Goal: Information Seeking & Learning: Compare options

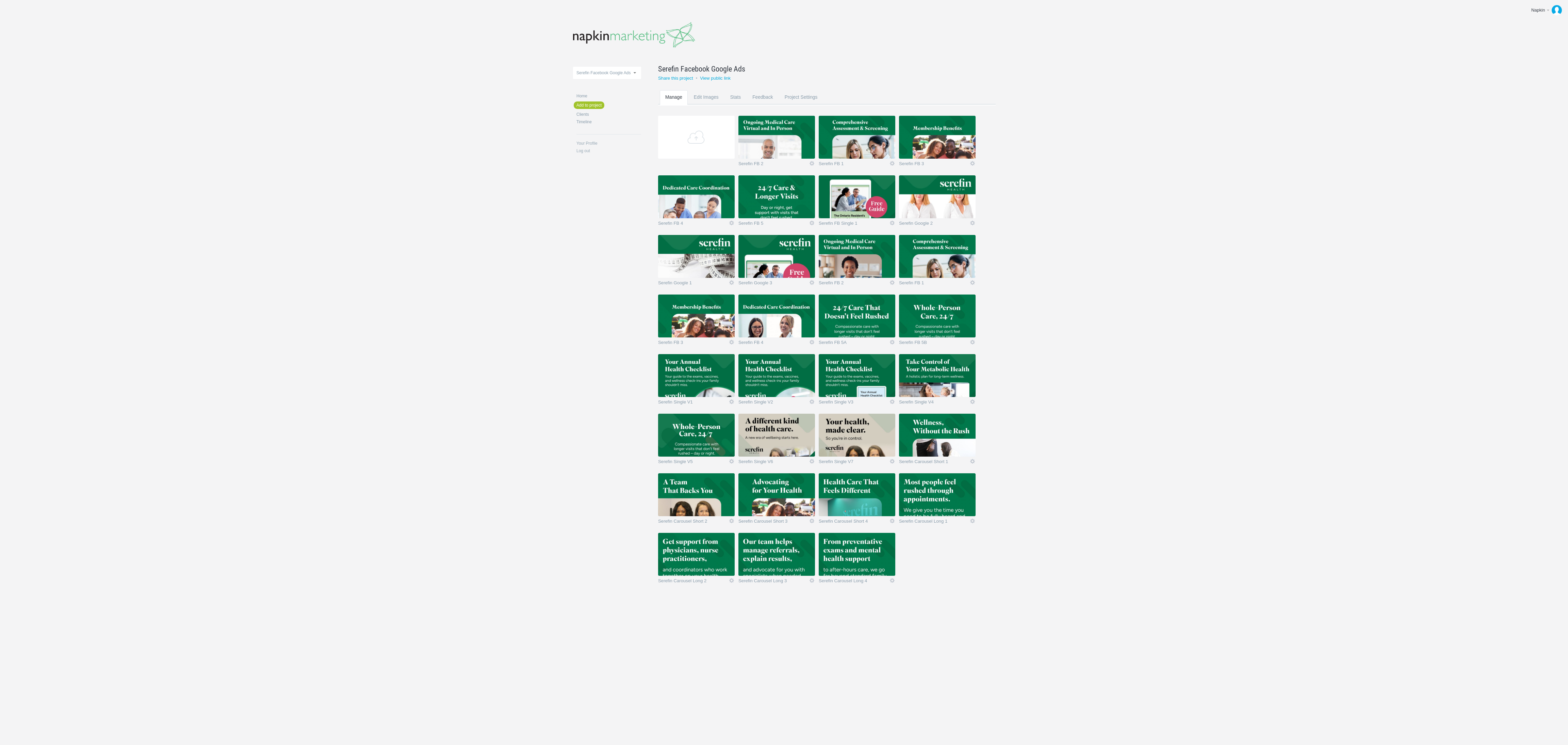
click at [778, 439] on img at bounding box center [776, 435] width 76 height 43
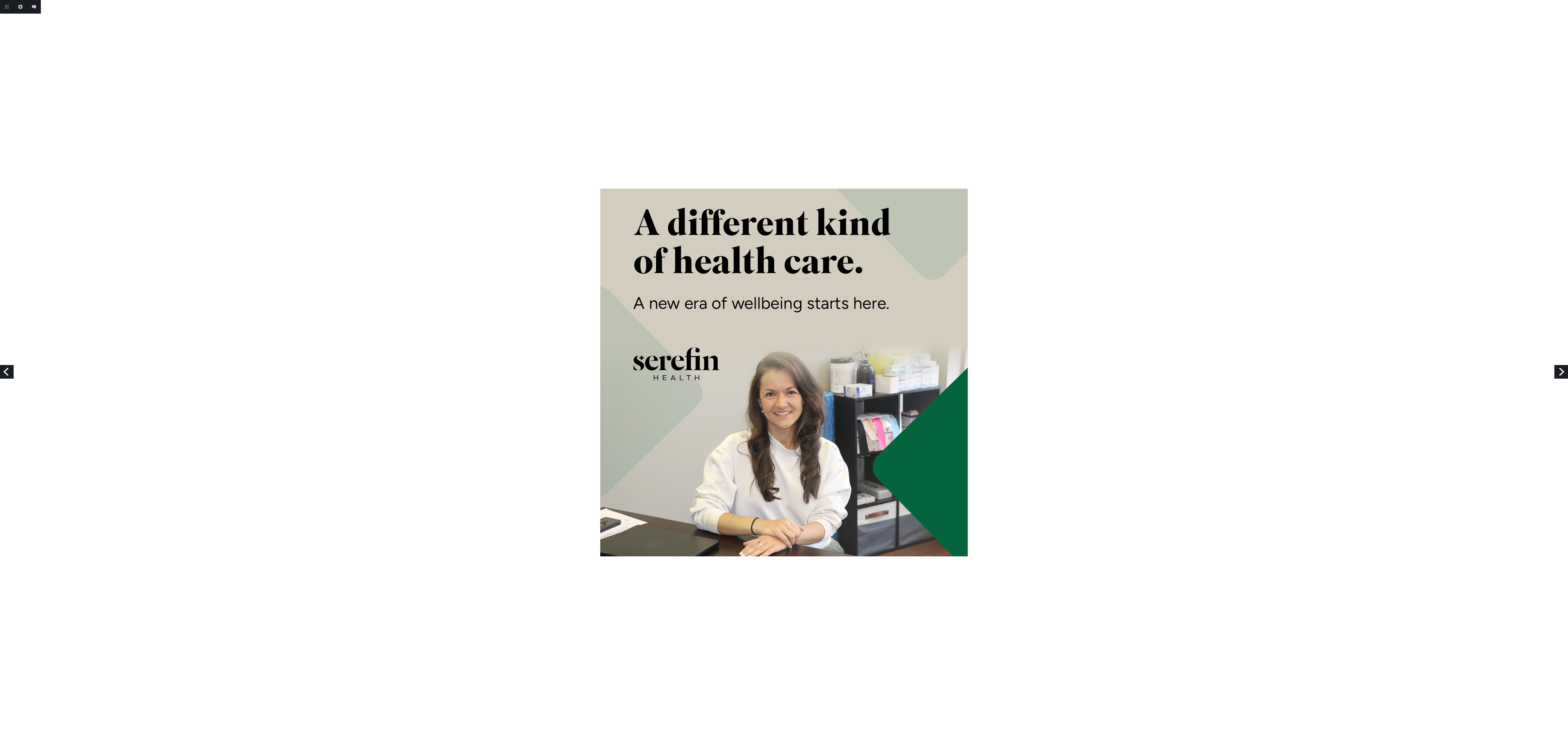
click at [1561, 368] on link "Next" at bounding box center [1561, 372] width 14 height 14
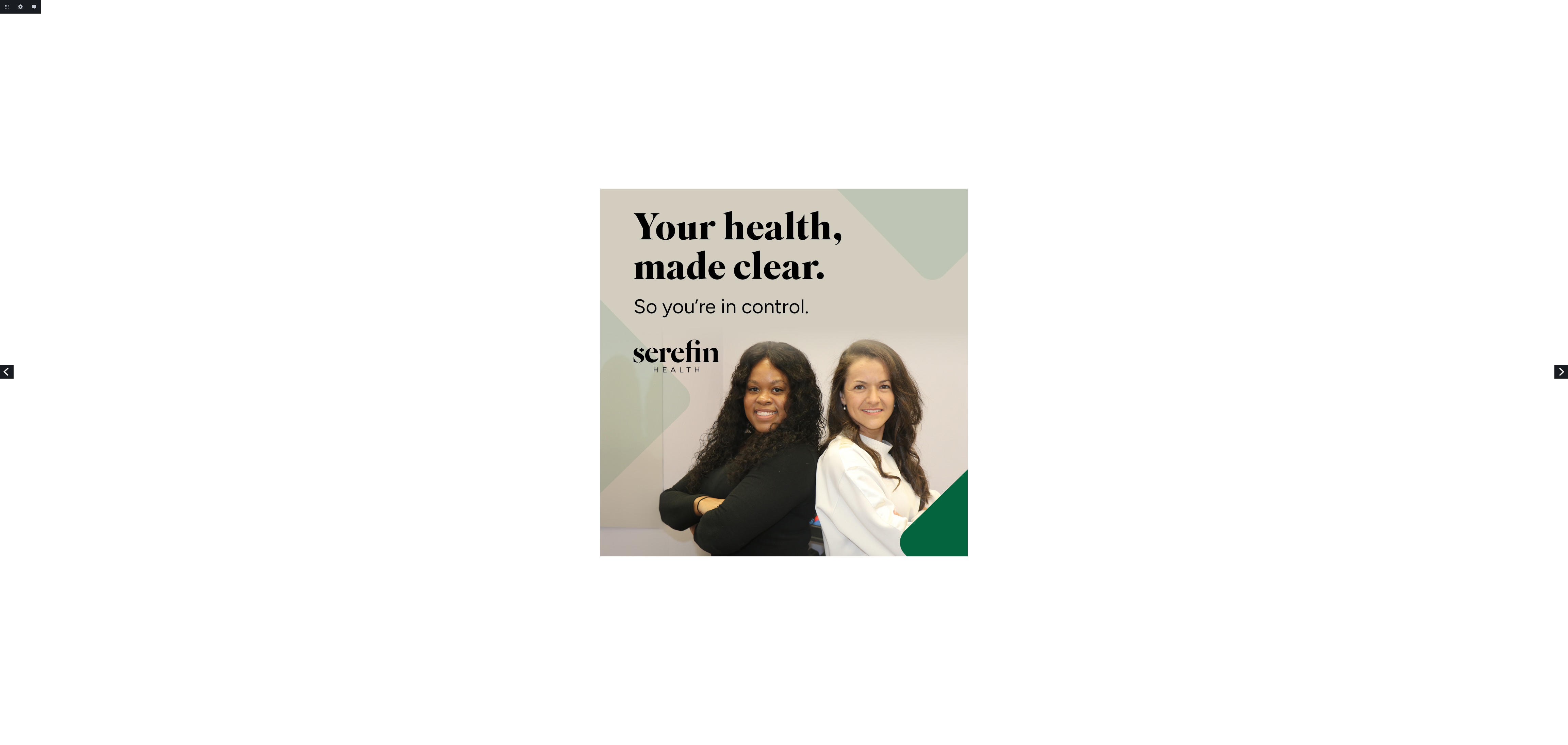
click at [1561, 368] on link "Next" at bounding box center [1561, 372] width 14 height 14
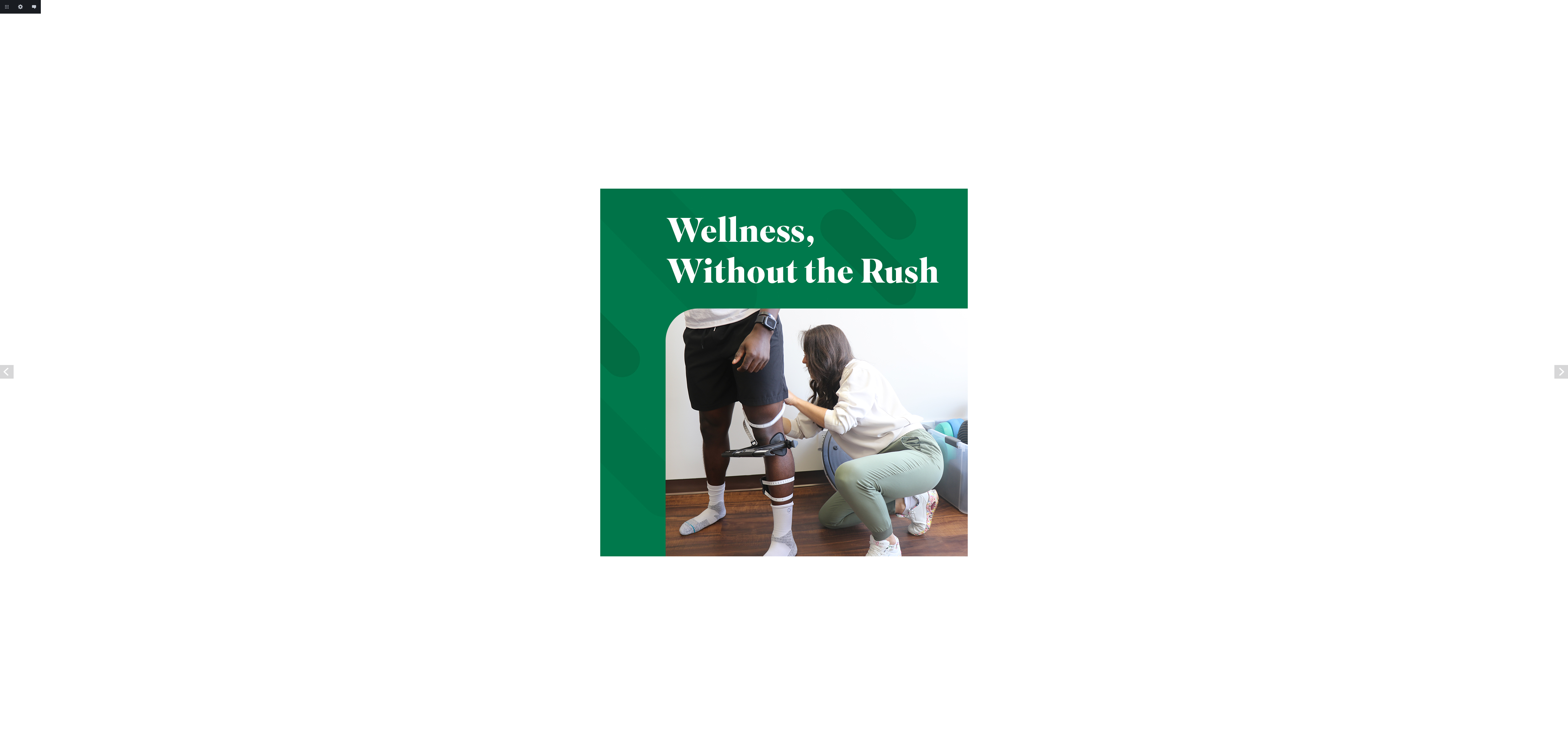
click at [1561, 368] on link "Next" at bounding box center [1561, 372] width 14 height 14
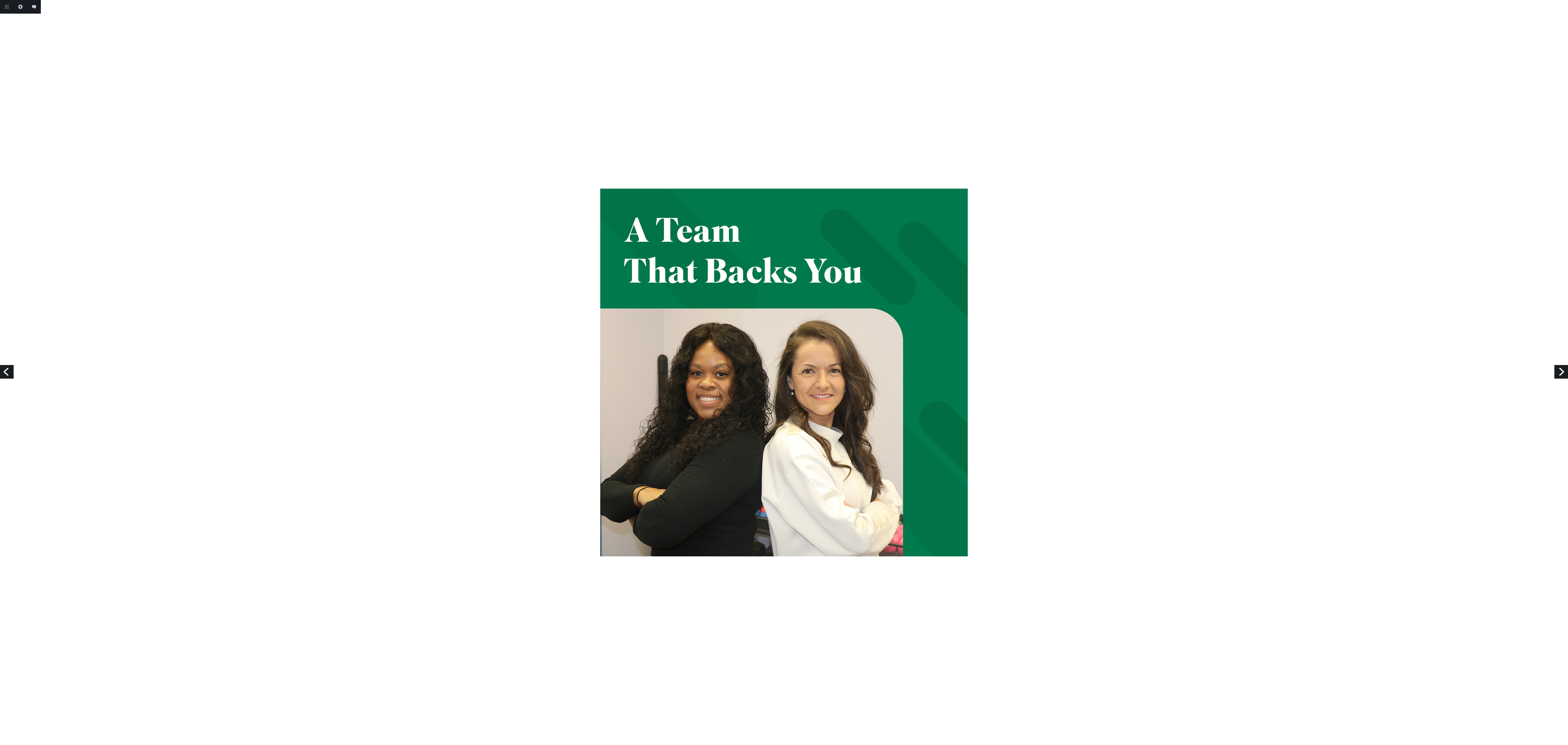
click at [1561, 368] on link "Next" at bounding box center [1561, 372] width 14 height 14
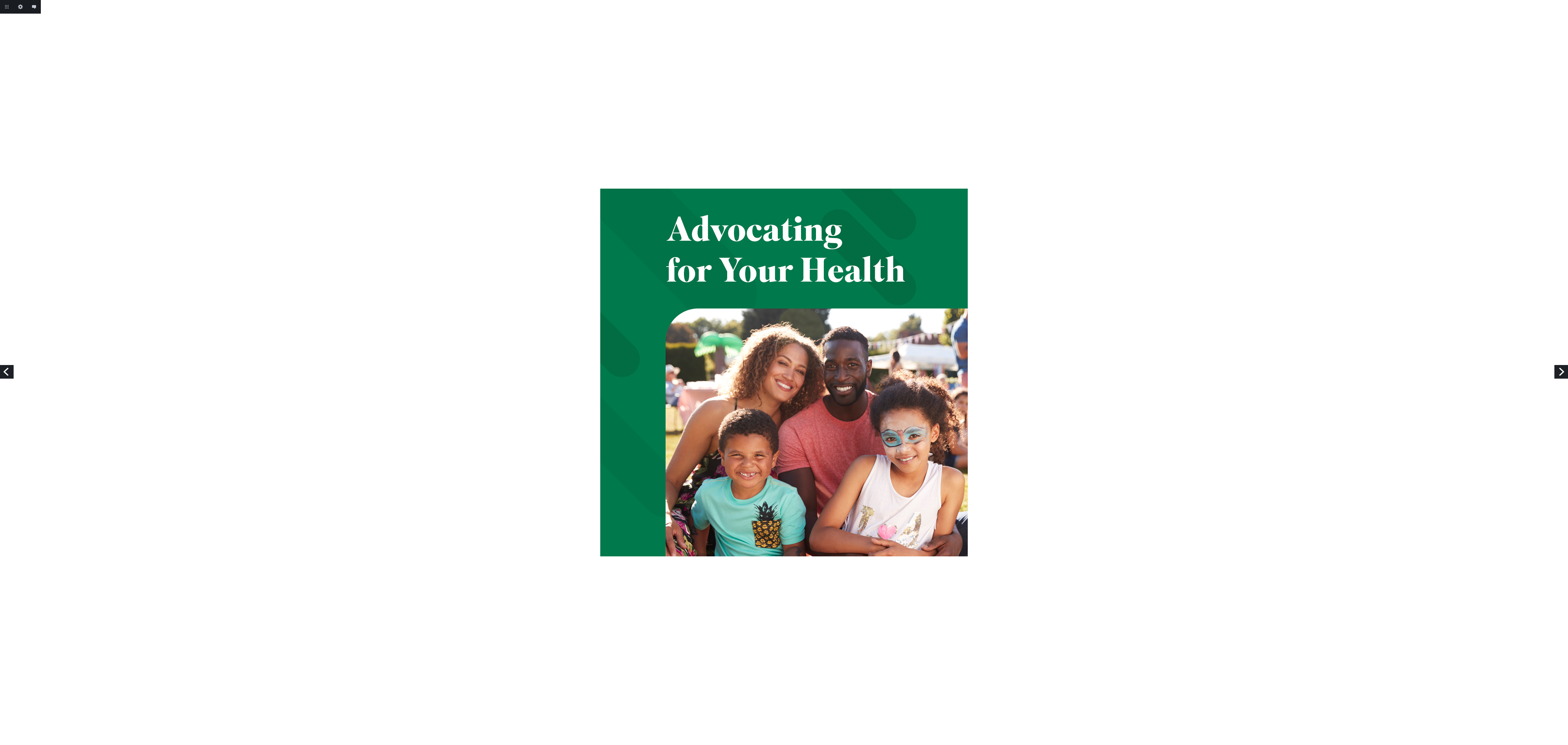
click at [1561, 368] on link "Next" at bounding box center [1561, 372] width 14 height 14
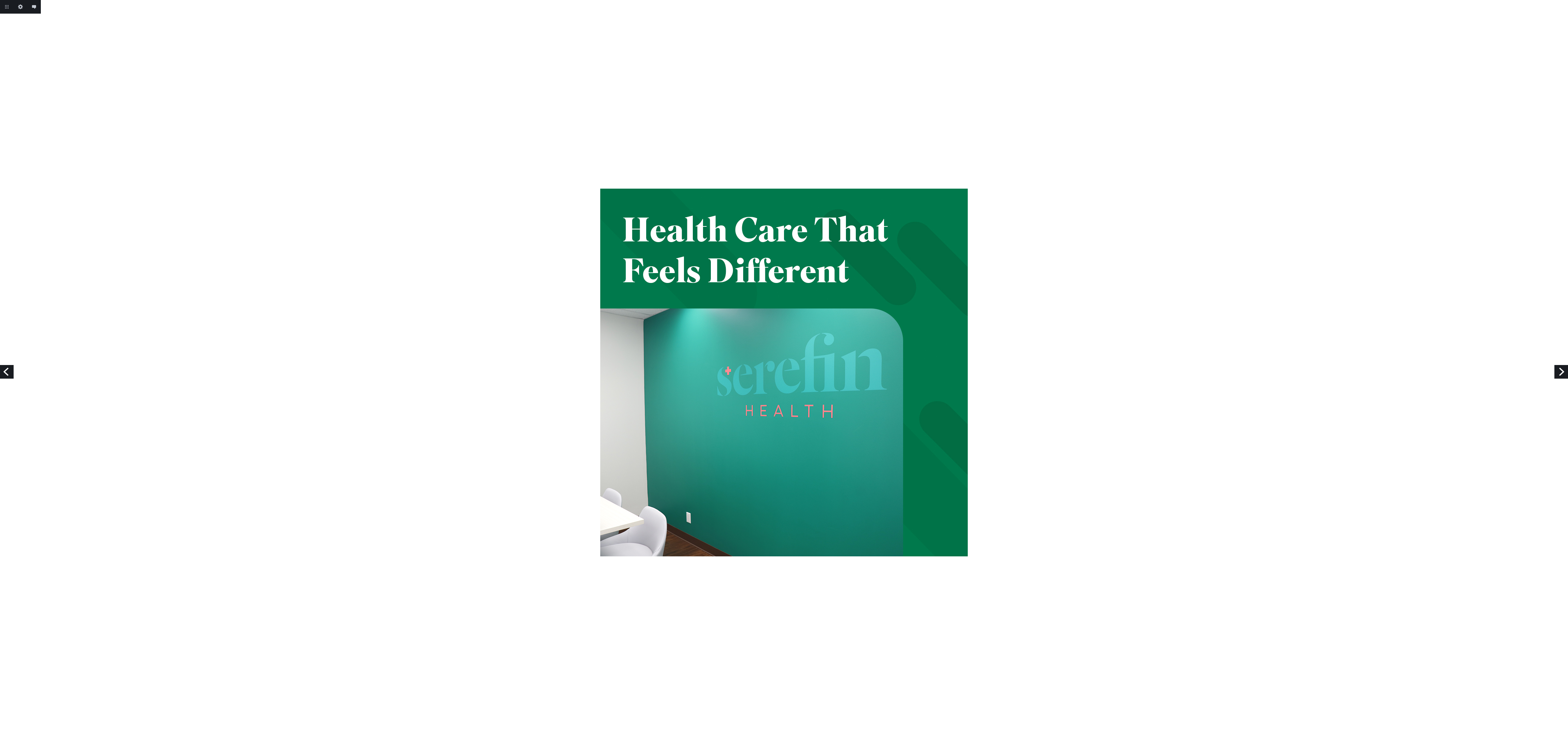
click at [1561, 368] on link "Next" at bounding box center [1561, 372] width 14 height 14
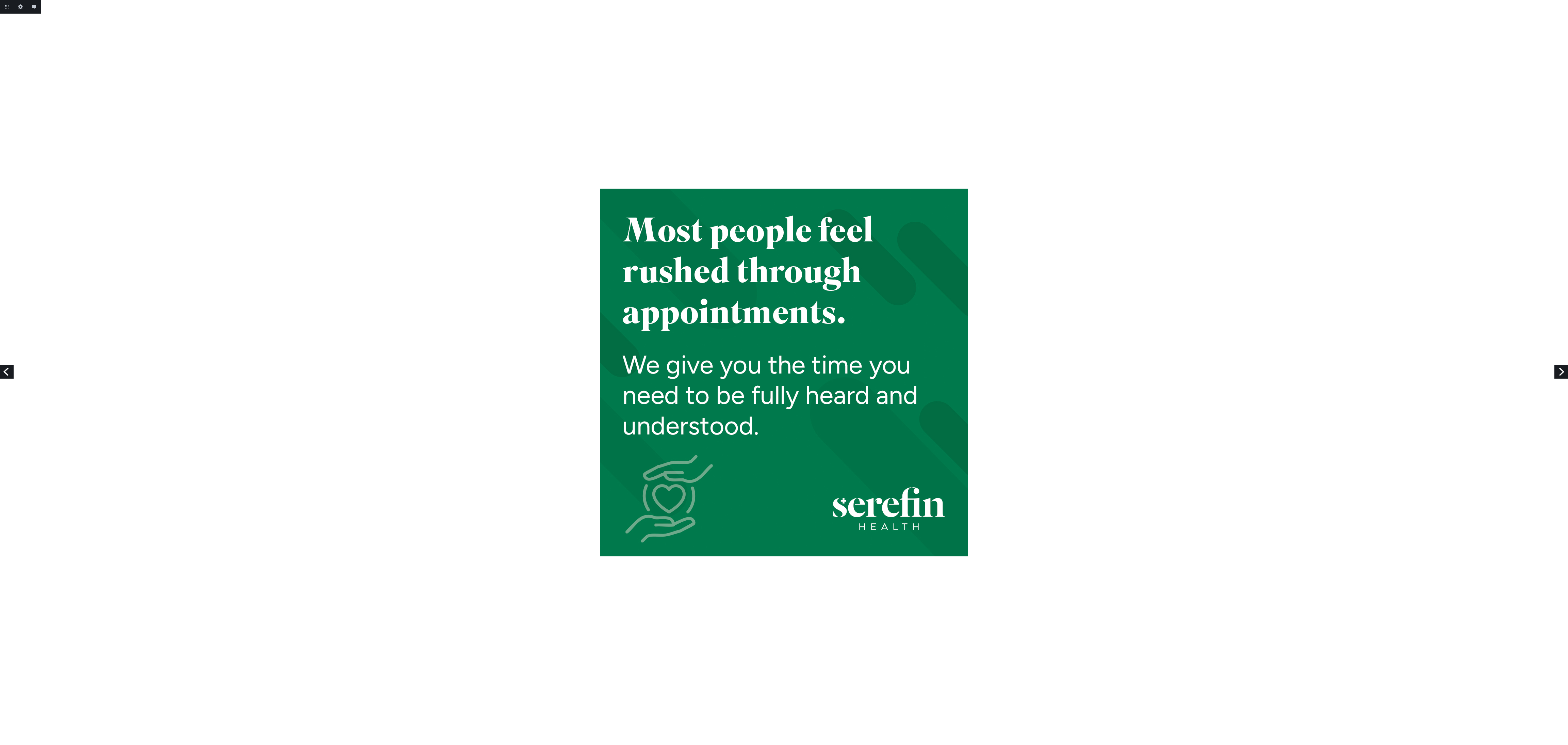
click at [1561, 368] on link "Next" at bounding box center [1561, 372] width 14 height 14
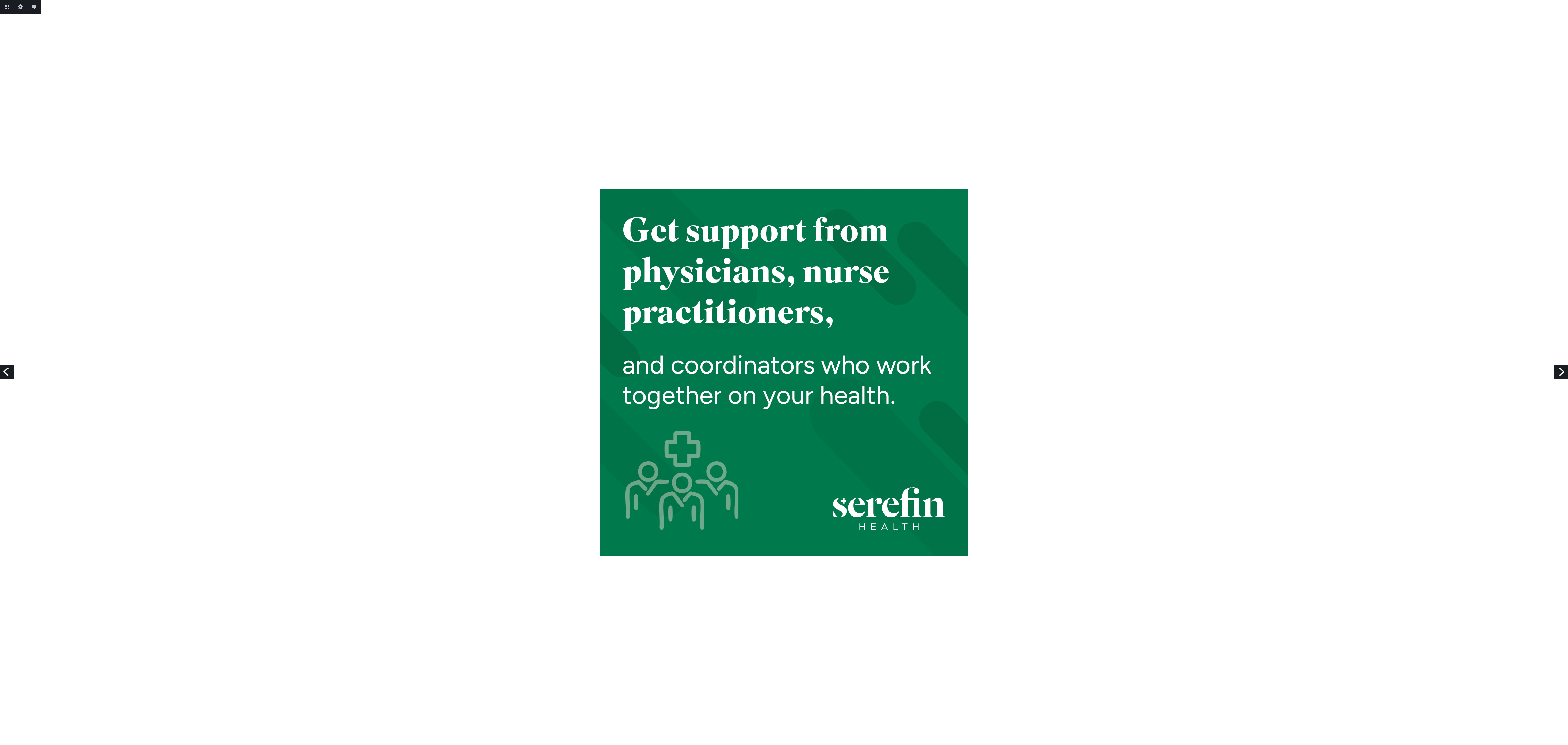
click at [1559, 370] on link "Next" at bounding box center [1561, 372] width 14 height 14
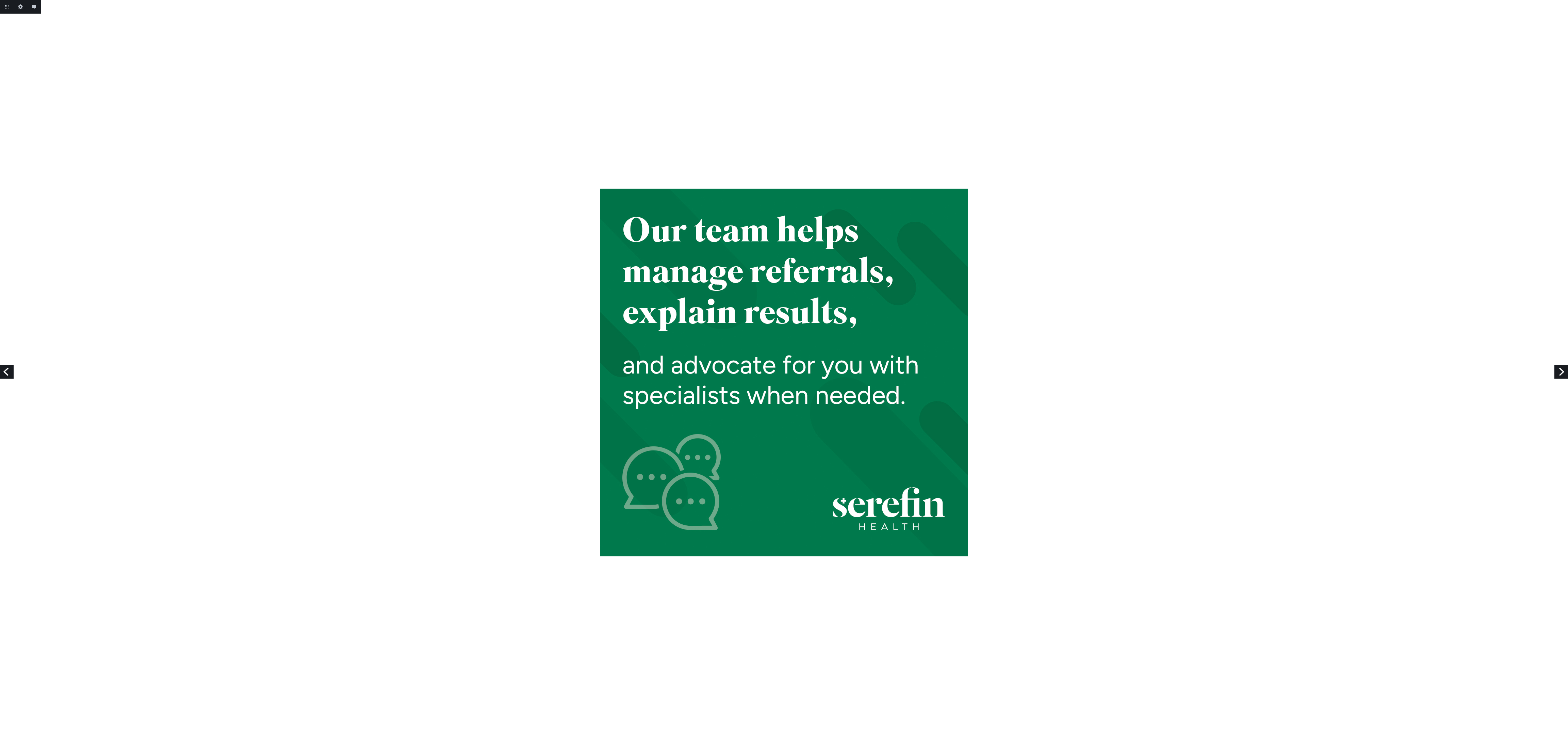
click at [1559, 370] on link "Next" at bounding box center [1561, 372] width 14 height 14
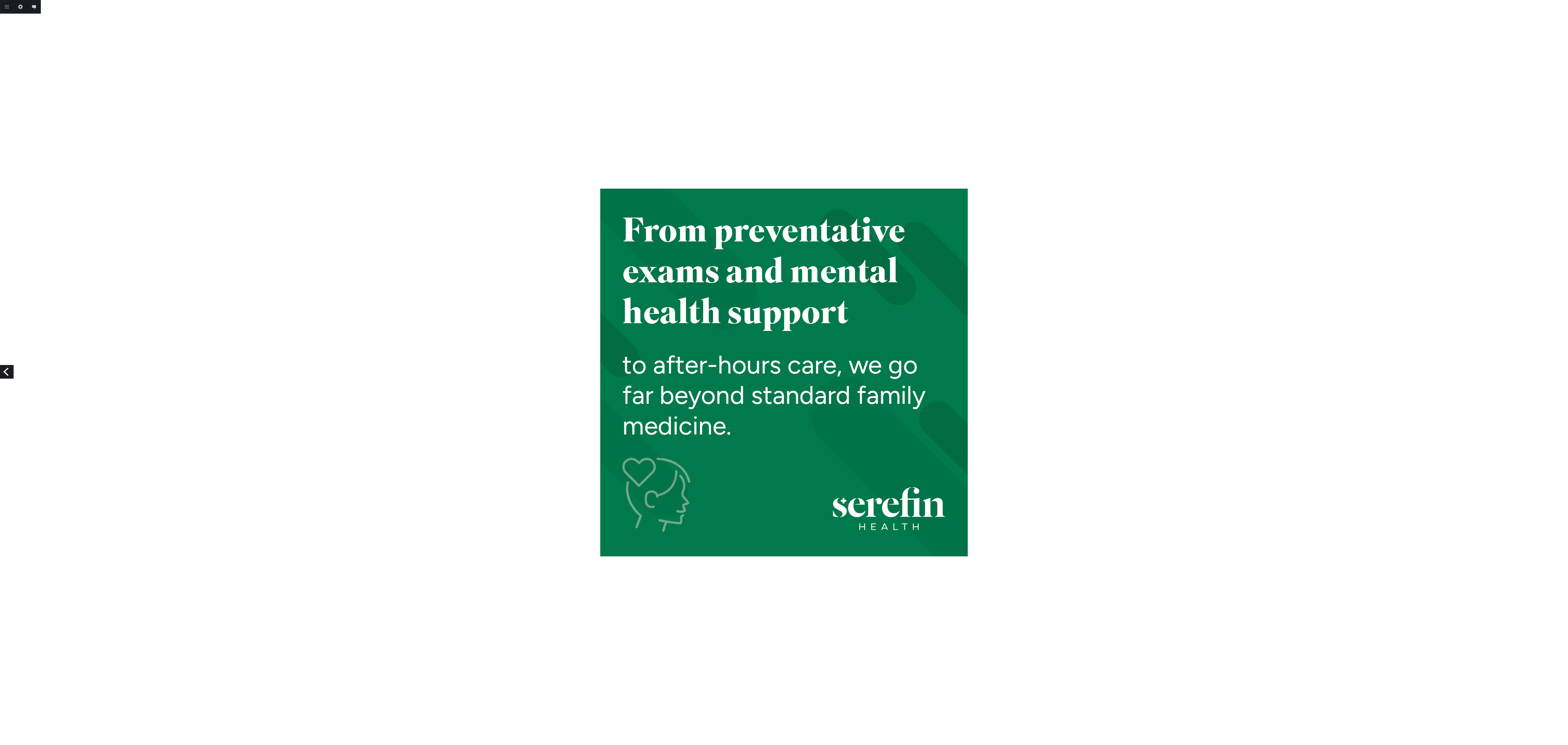
click at [1559, 370] on div at bounding box center [784, 372] width 1568 height 368
click at [2, 372] on link "Previous" at bounding box center [6, 372] width 14 height 14
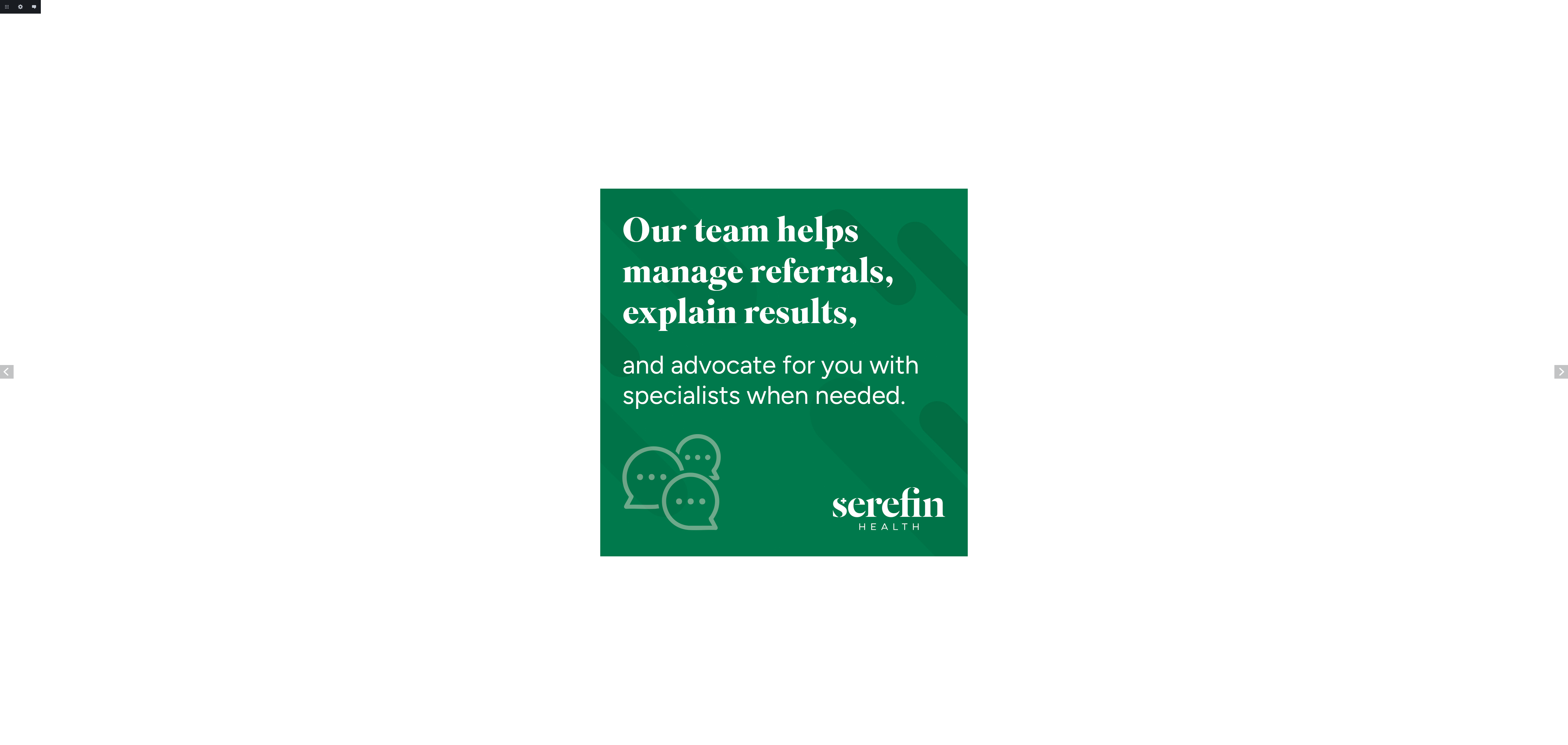
click at [2, 372] on link "Previous" at bounding box center [6, 372] width 14 height 14
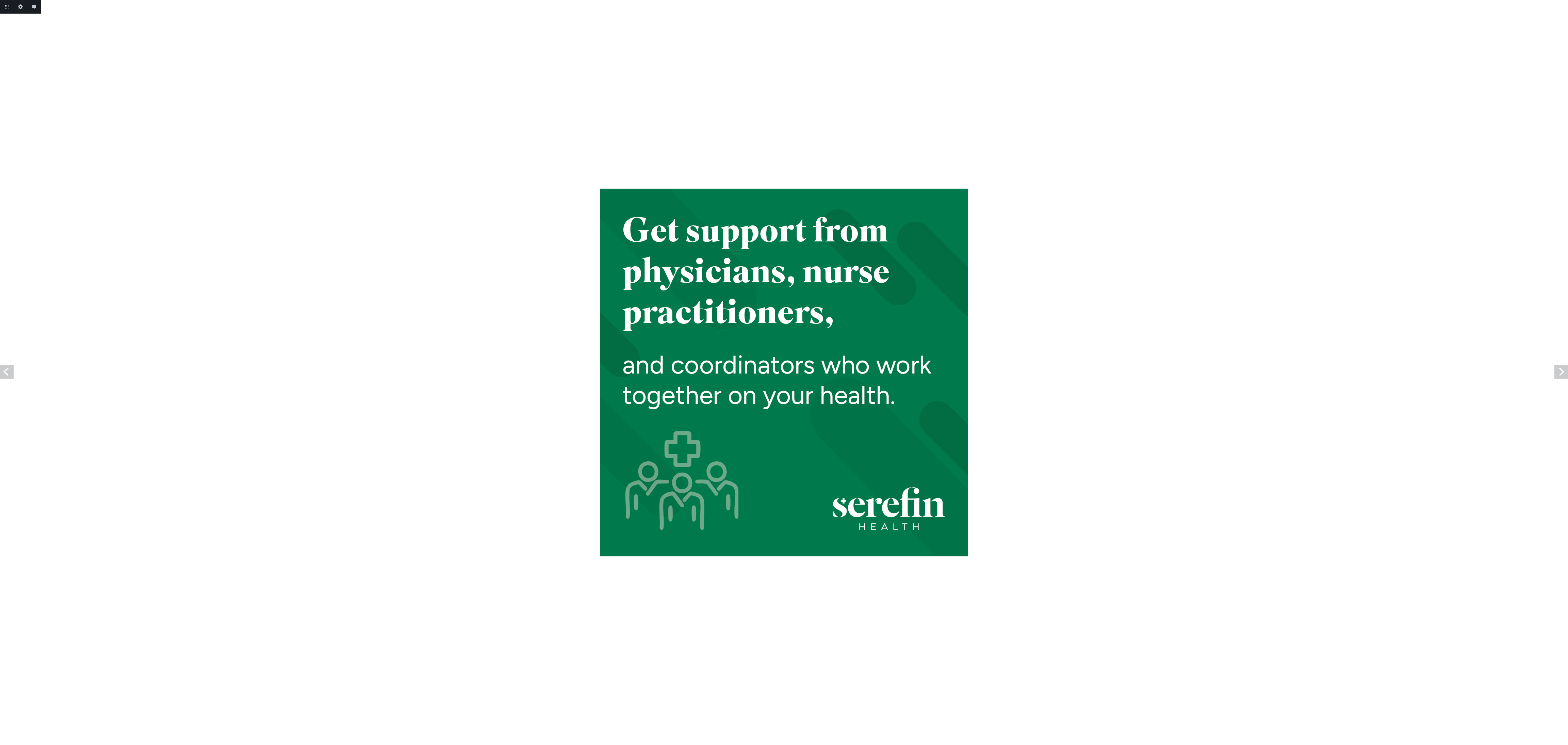
click at [2, 372] on link "Previous" at bounding box center [6, 372] width 14 height 14
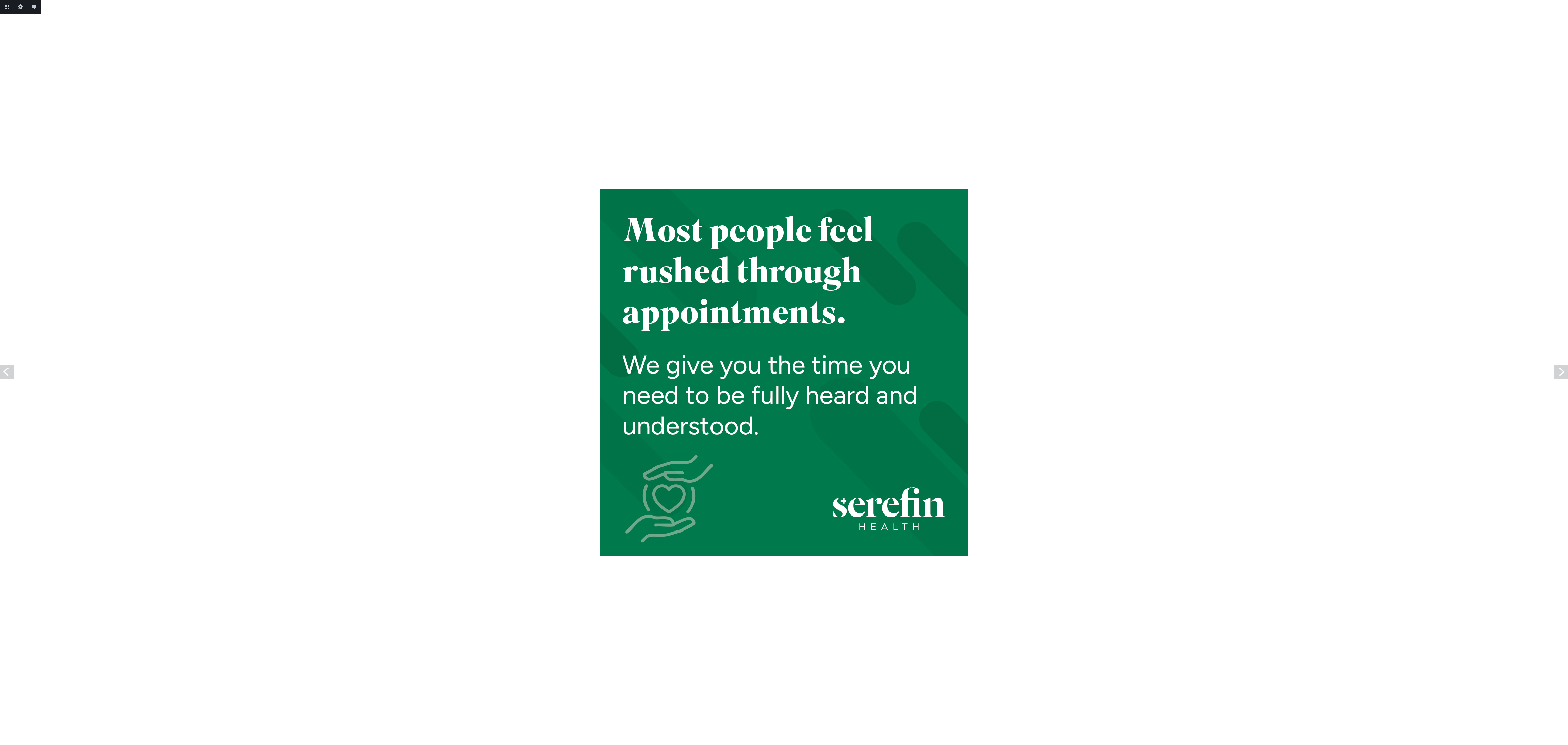
click at [2, 372] on link "Previous" at bounding box center [6, 372] width 14 height 14
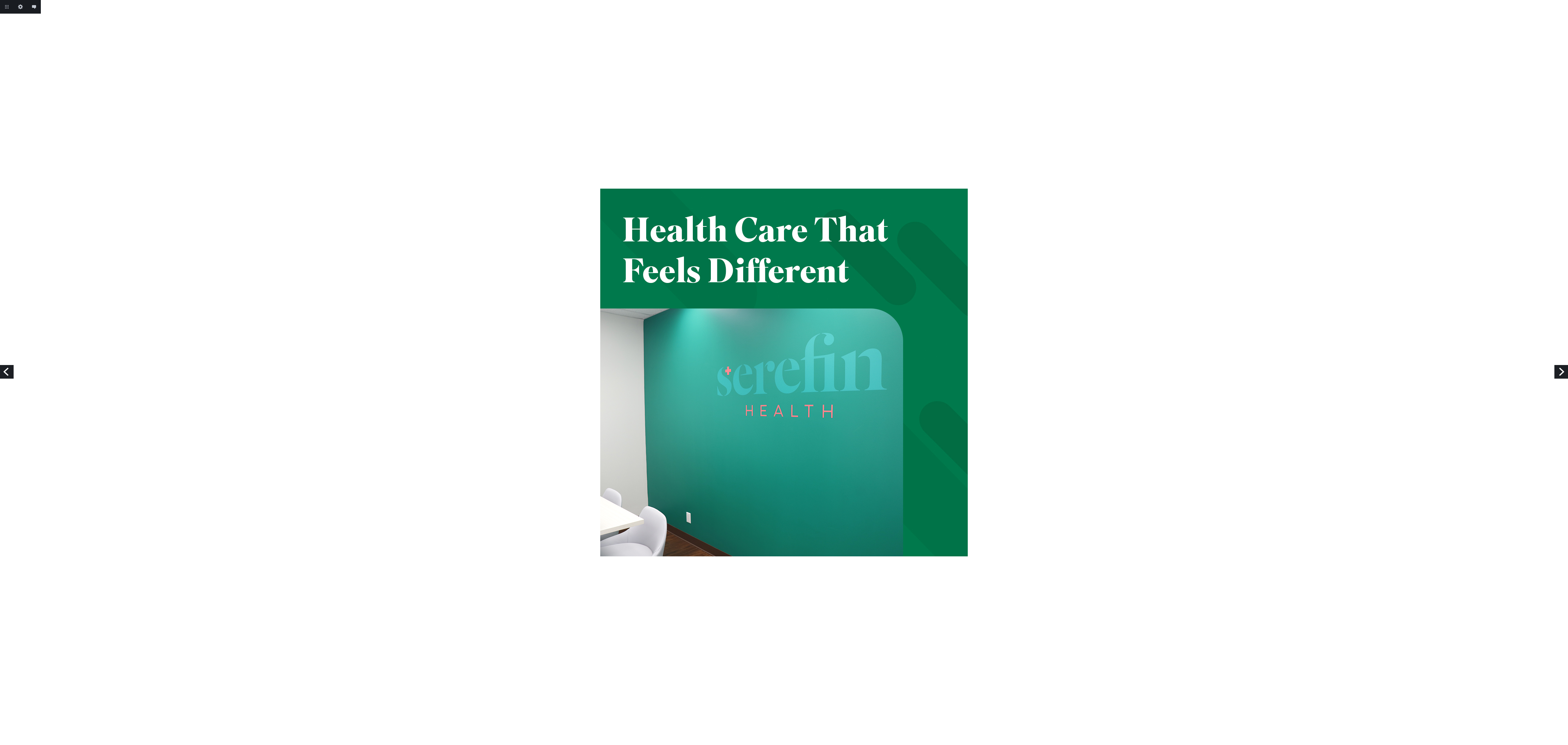
click at [2, 372] on link "Previous" at bounding box center [6, 372] width 14 height 14
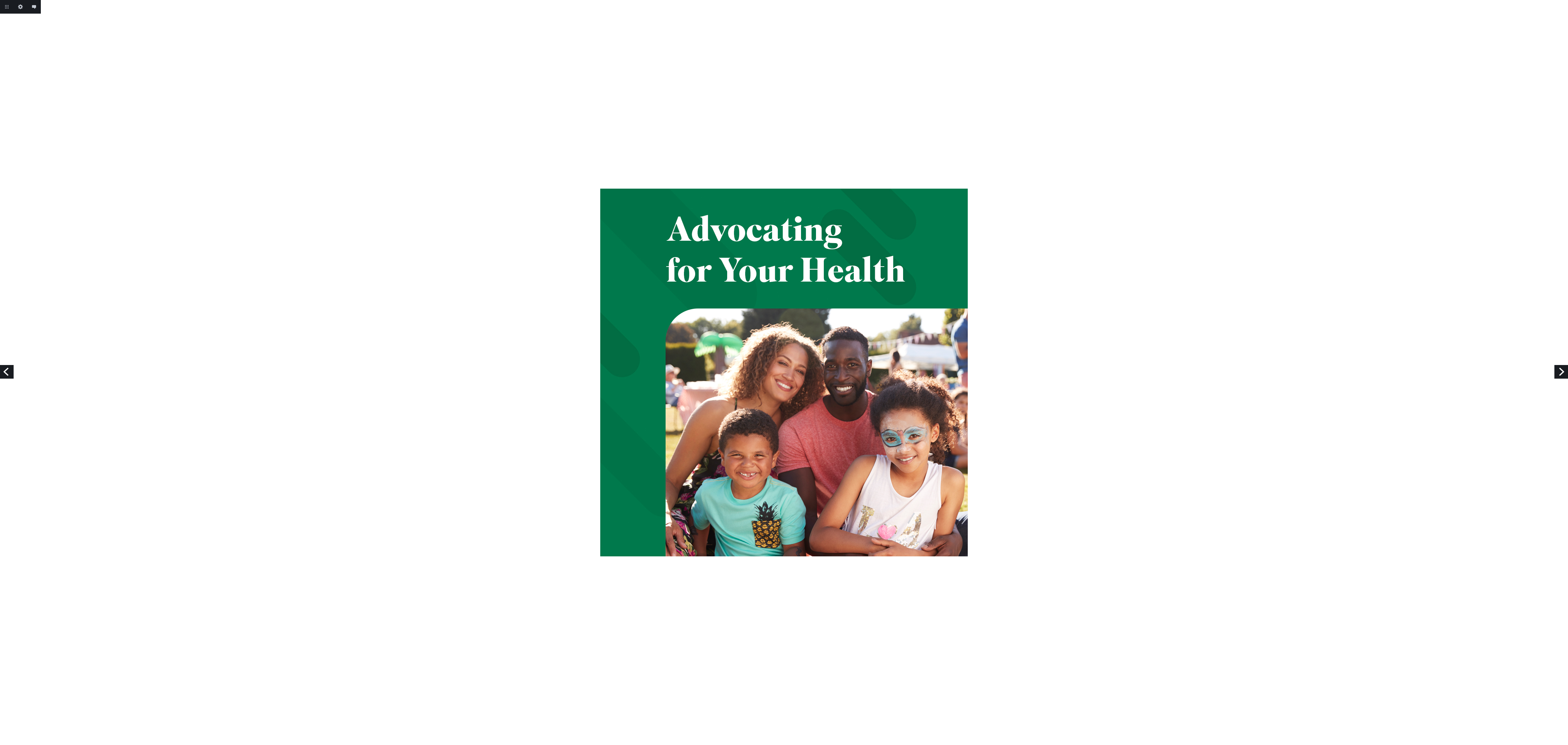
click at [2, 372] on link "Previous" at bounding box center [6, 372] width 14 height 14
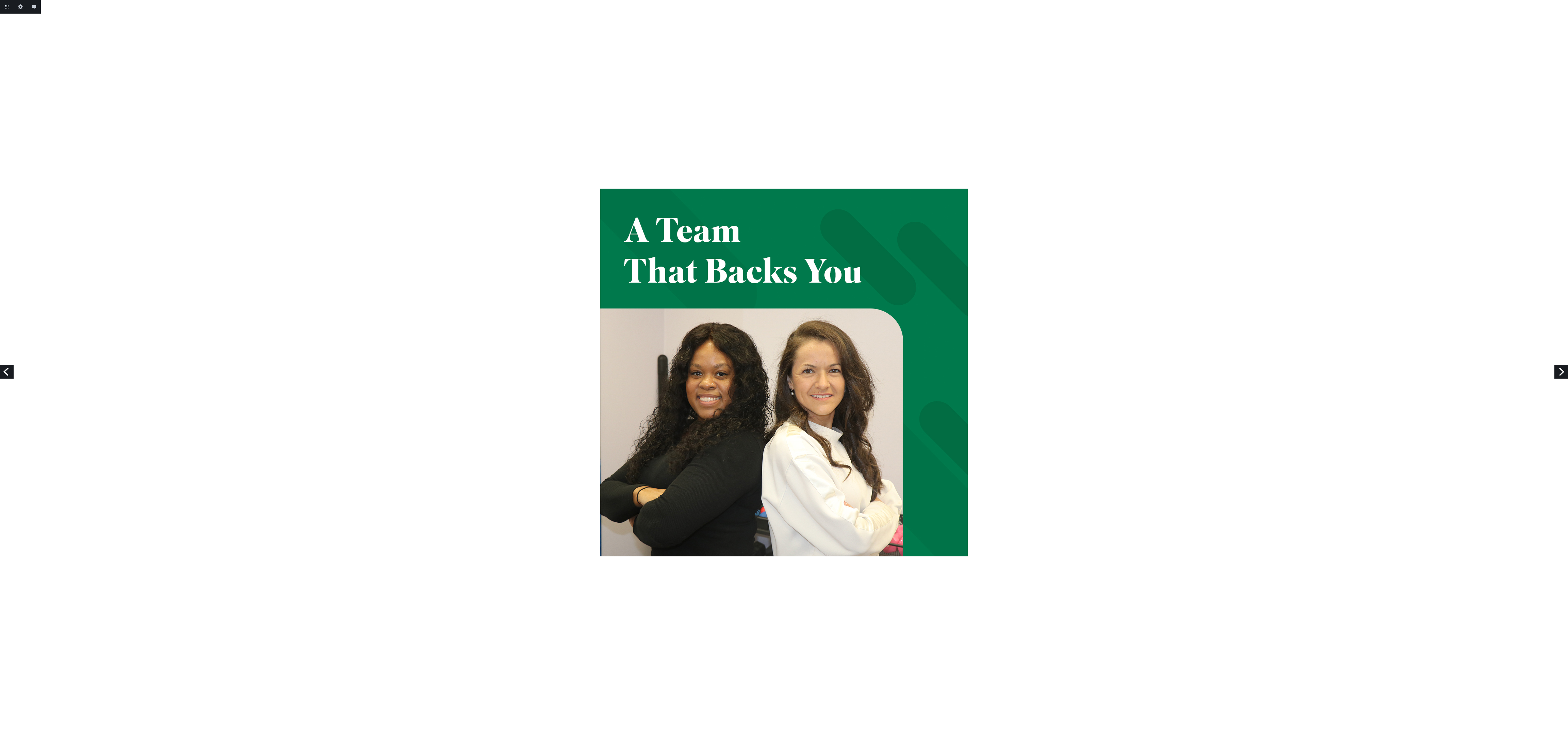
click at [2, 372] on link "Previous" at bounding box center [6, 372] width 14 height 14
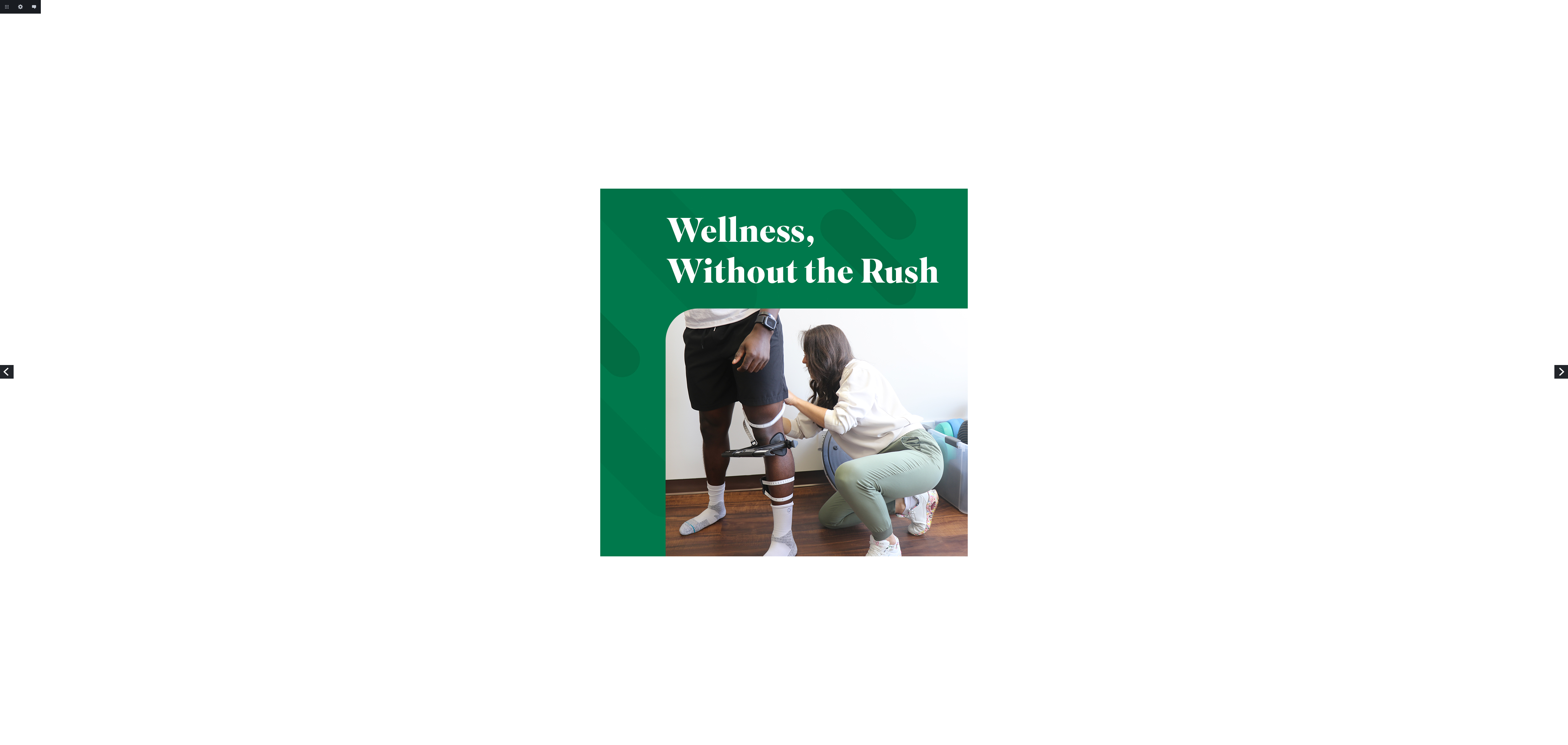
click at [2, 372] on link "Previous" at bounding box center [6, 372] width 14 height 14
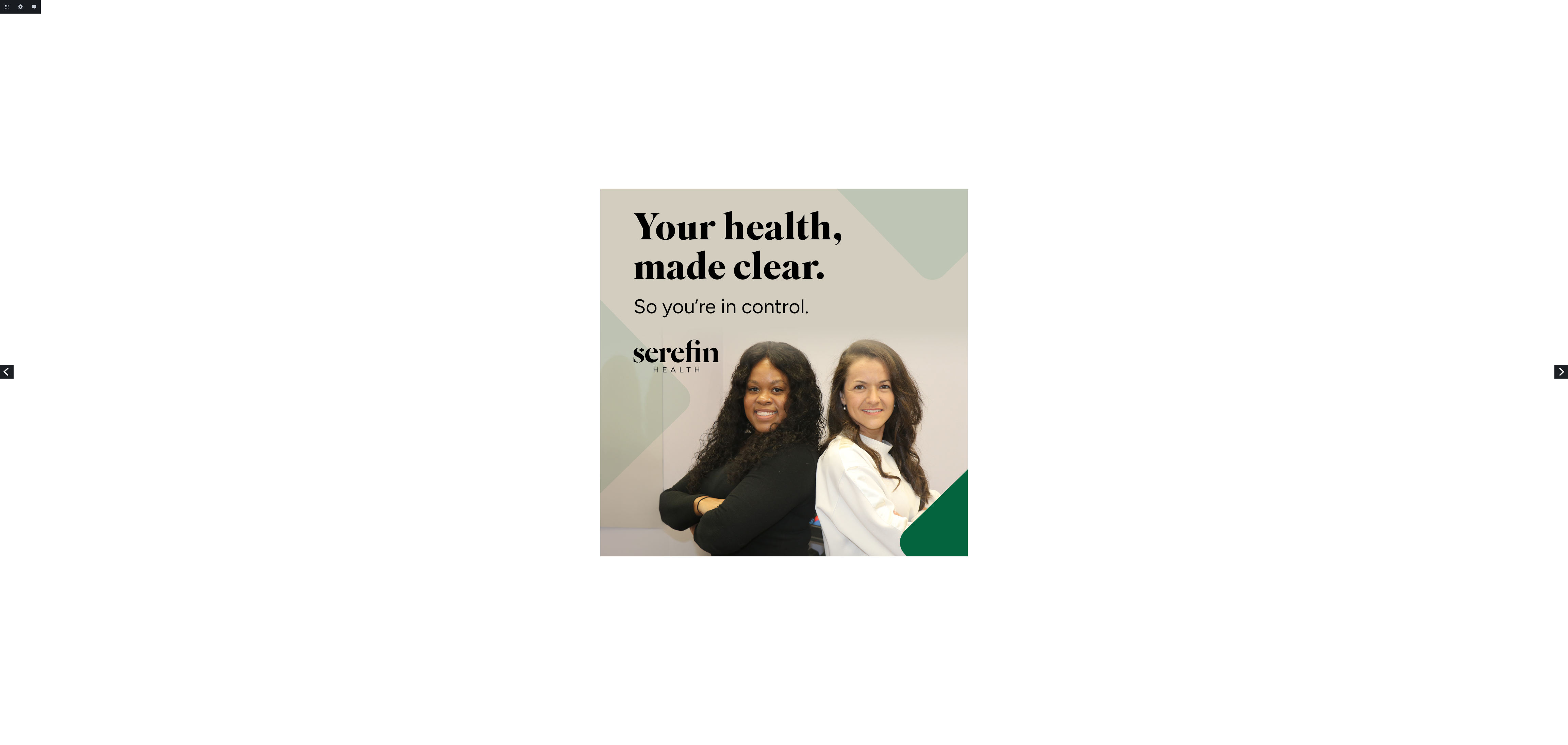
click at [2, 372] on link "Previous" at bounding box center [6, 372] width 14 height 14
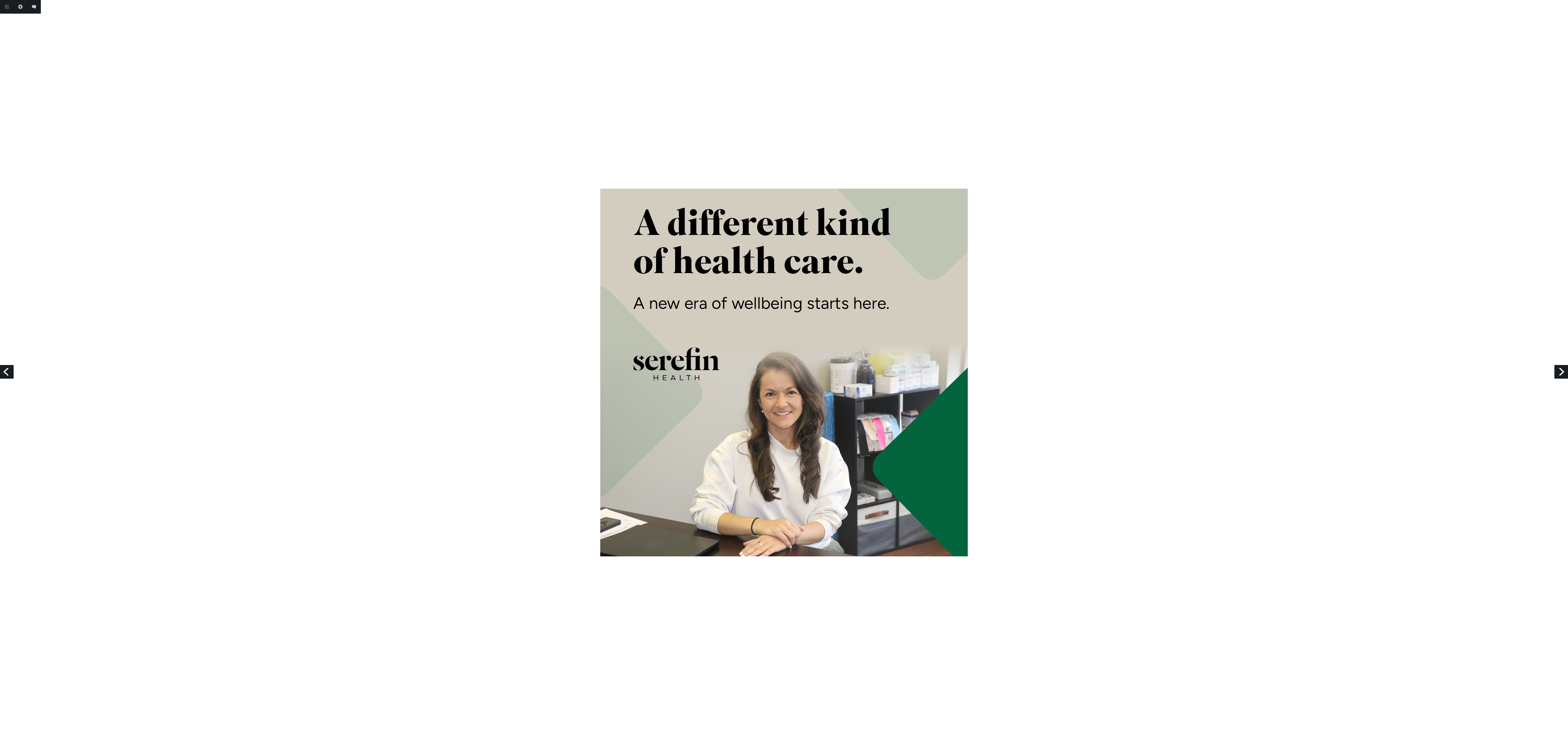
click at [2, 372] on link "Previous" at bounding box center [6, 372] width 14 height 14
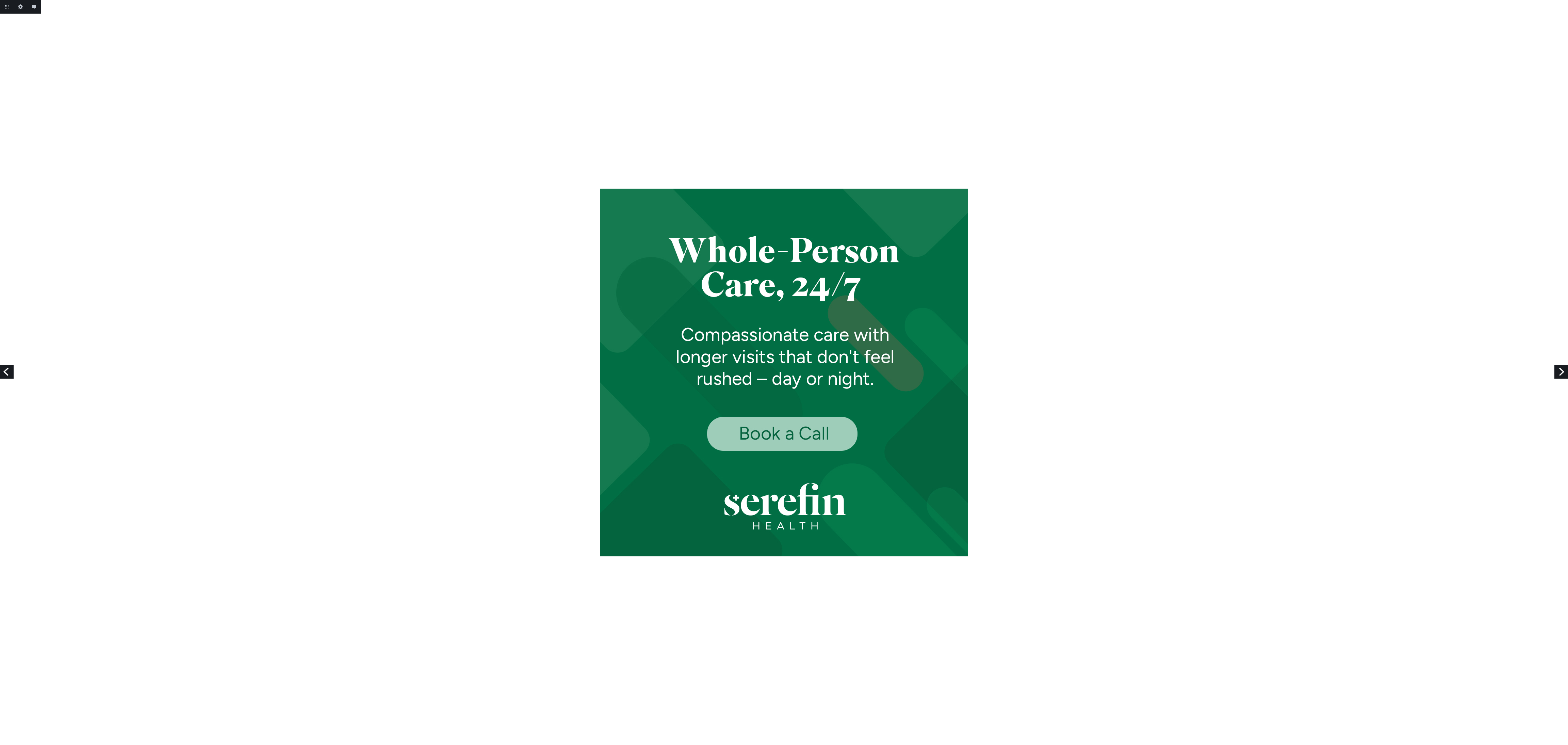
click at [2, 372] on link "Previous" at bounding box center [6, 372] width 14 height 14
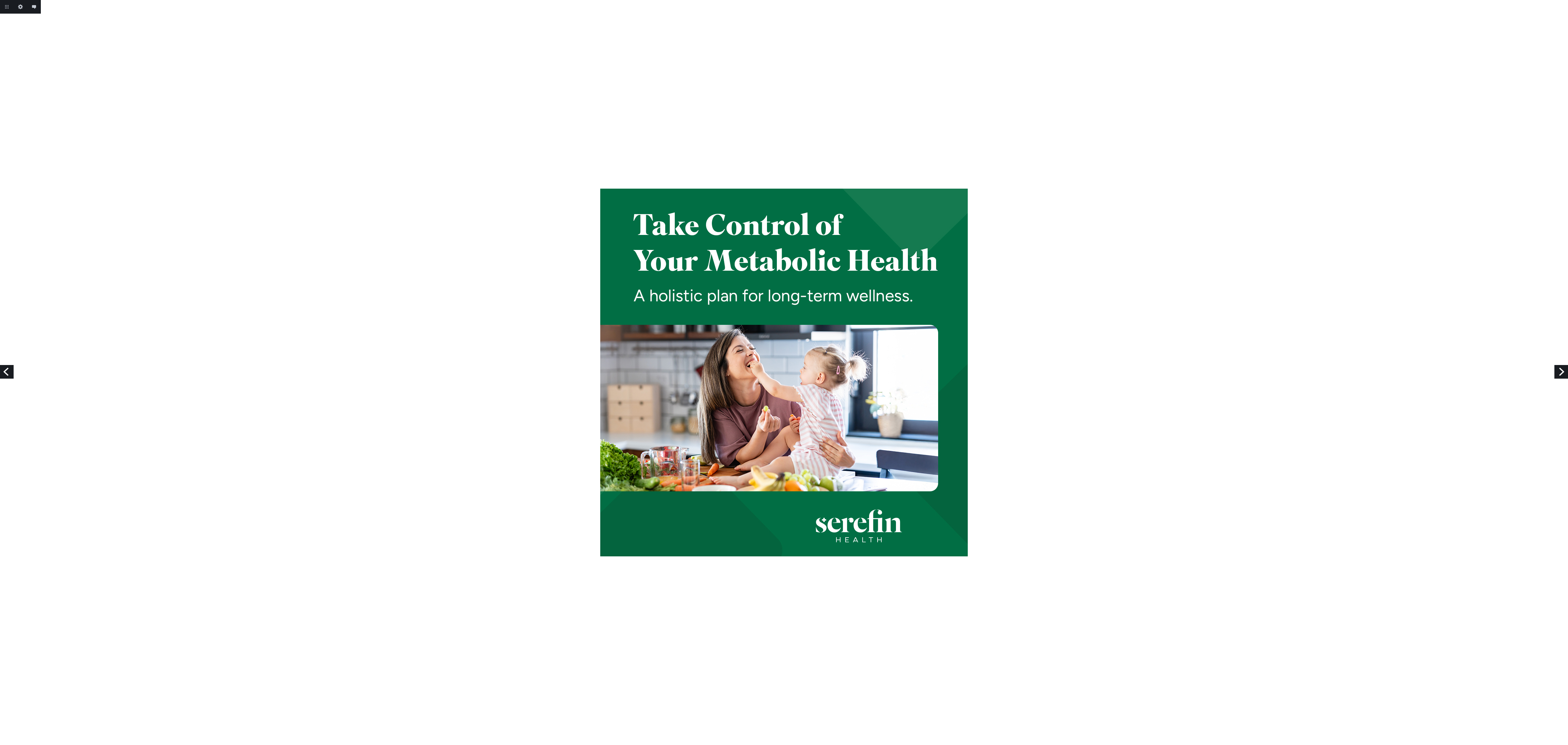
click at [2, 372] on link "Previous" at bounding box center [6, 372] width 14 height 14
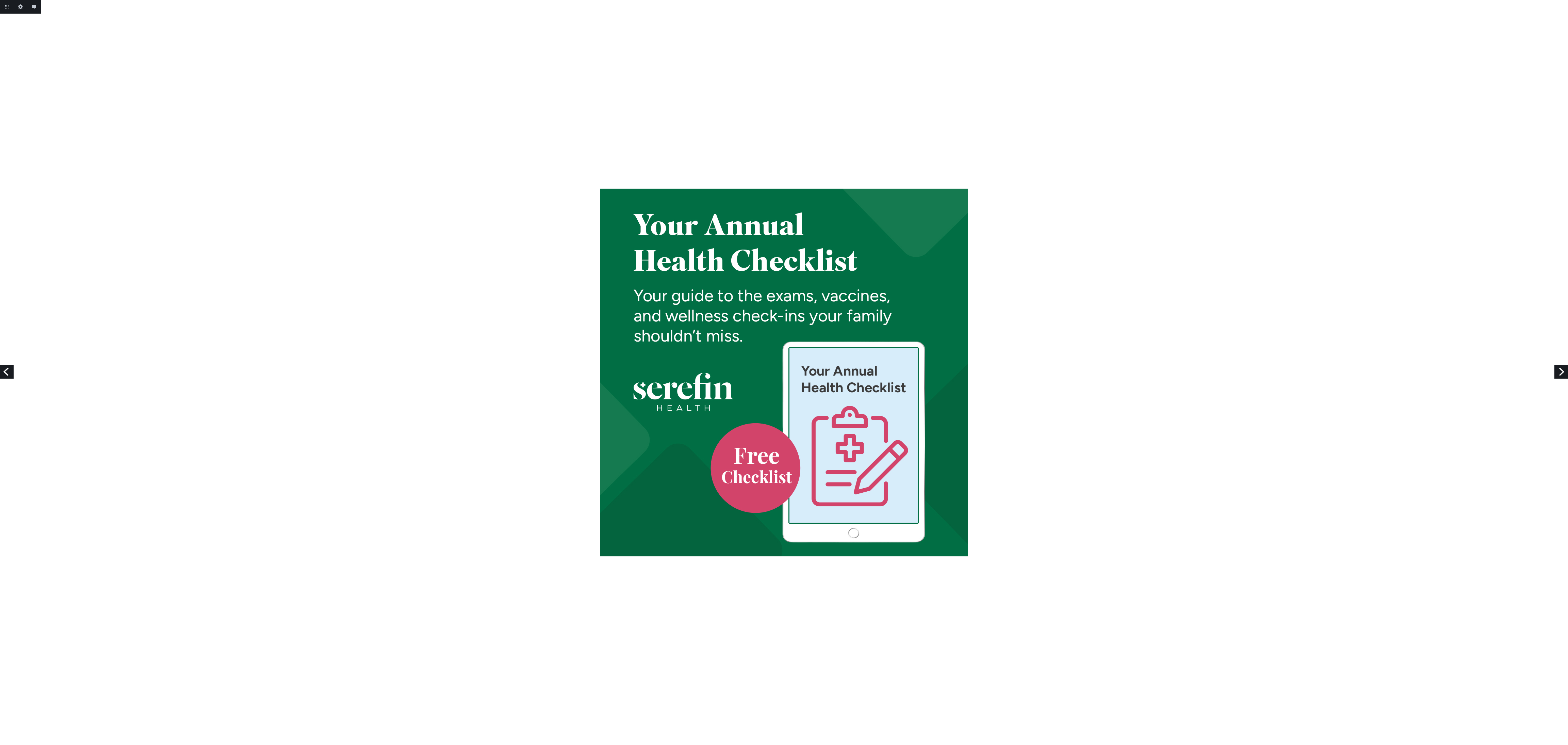
click at [2, 372] on link "Previous" at bounding box center [6, 372] width 14 height 14
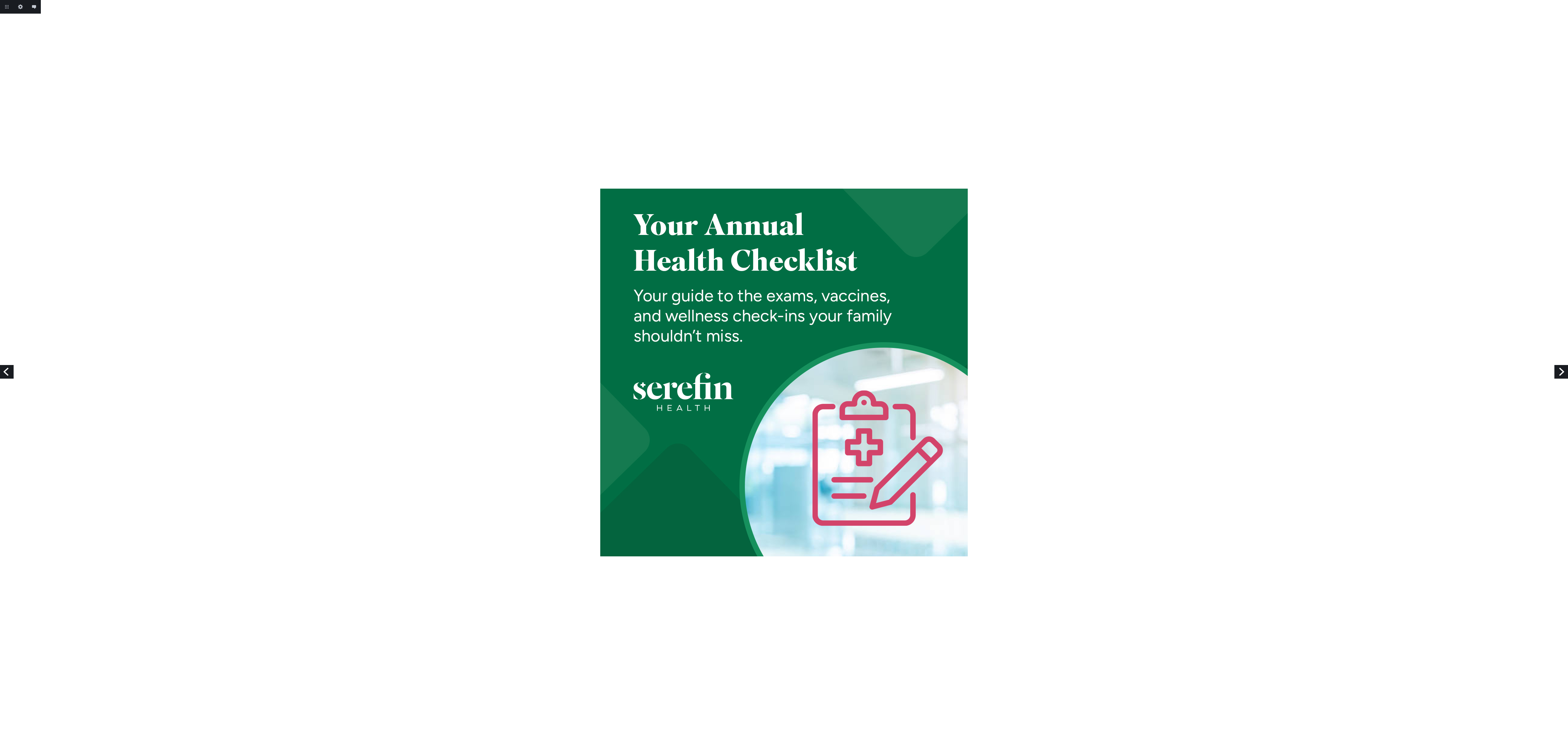
click at [2, 372] on link "Previous" at bounding box center [6, 372] width 14 height 14
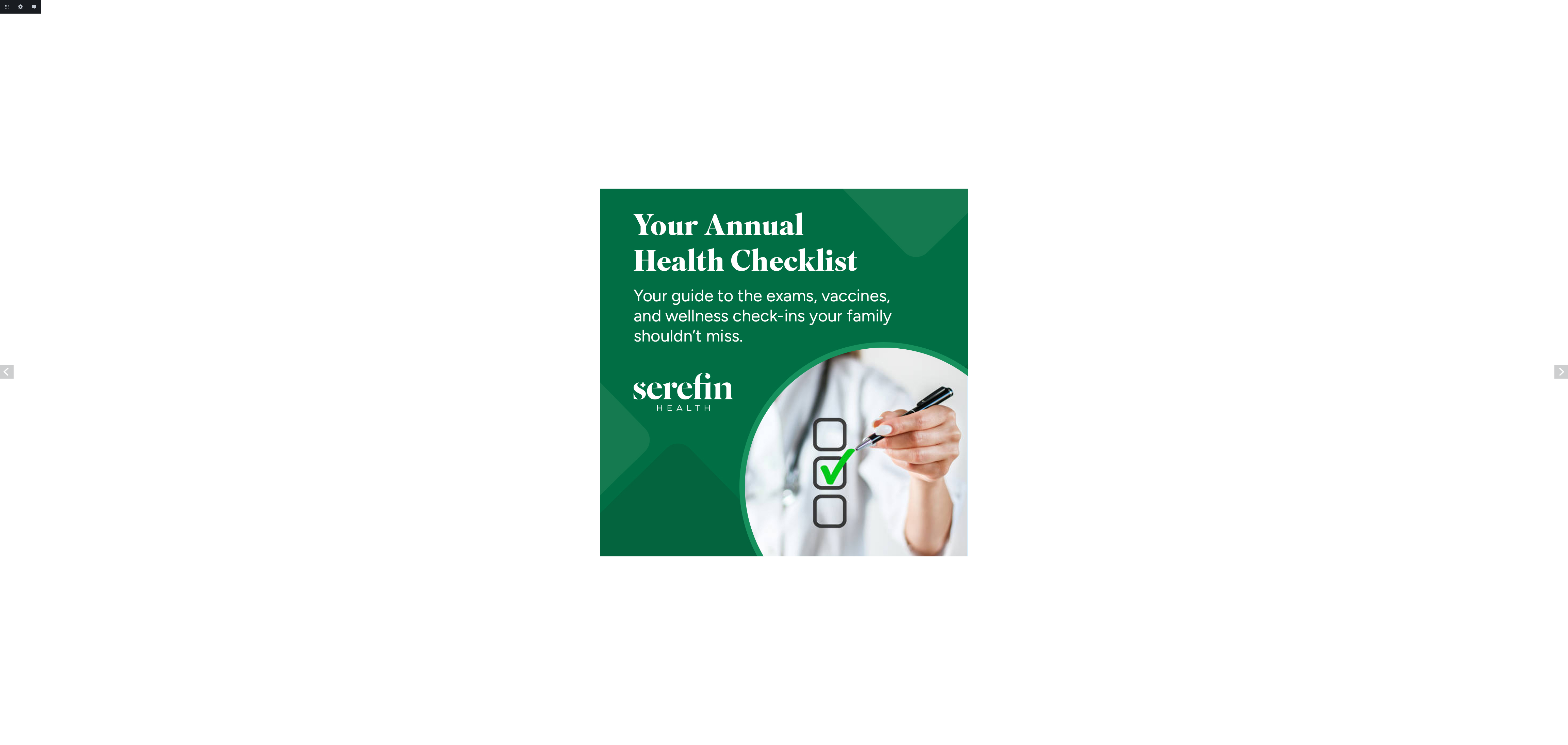
click at [2, 372] on link "Previous" at bounding box center [6, 372] width 14 height 14
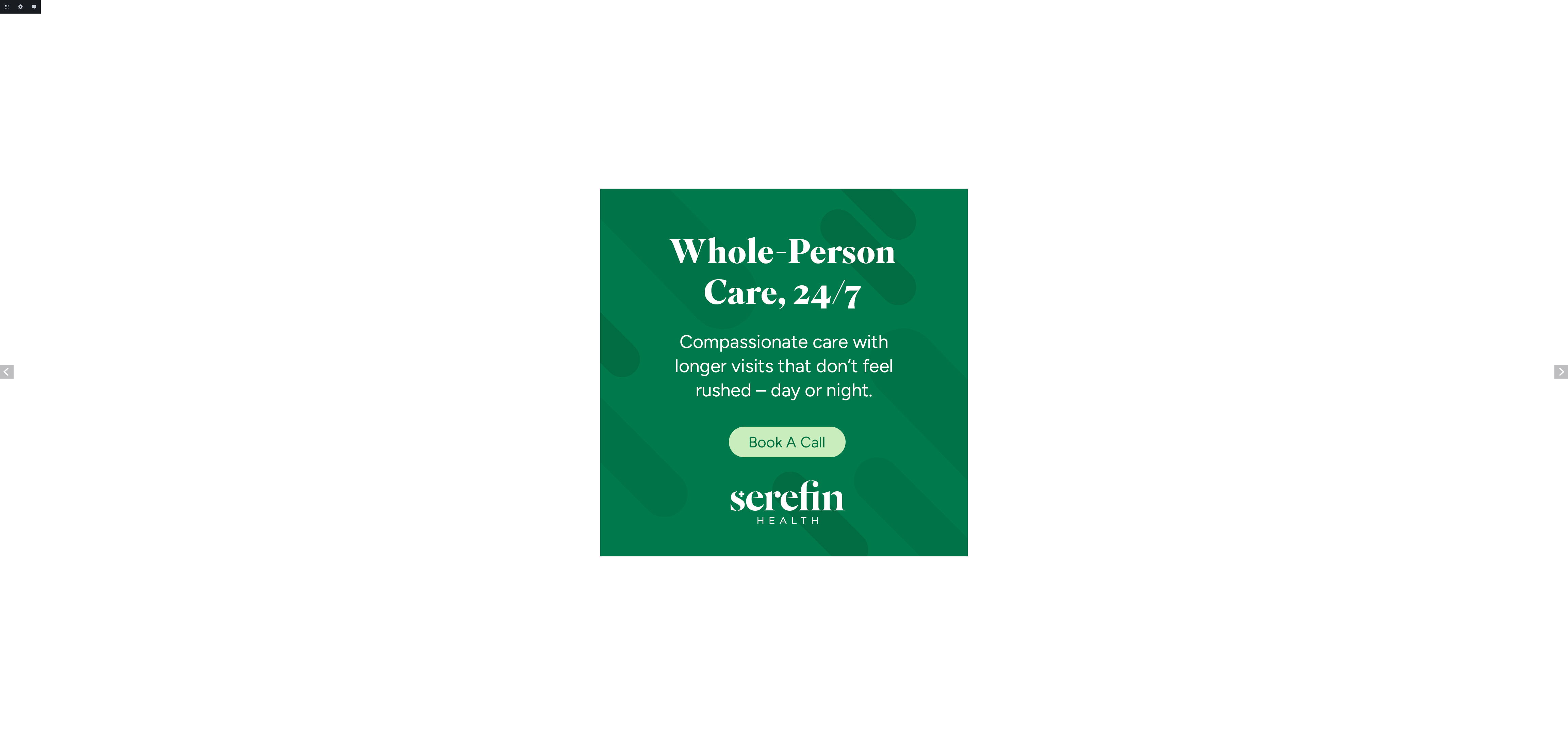
click at [2, 372] on link "Previous" at bounding box center [6, 372] width 14 height 14
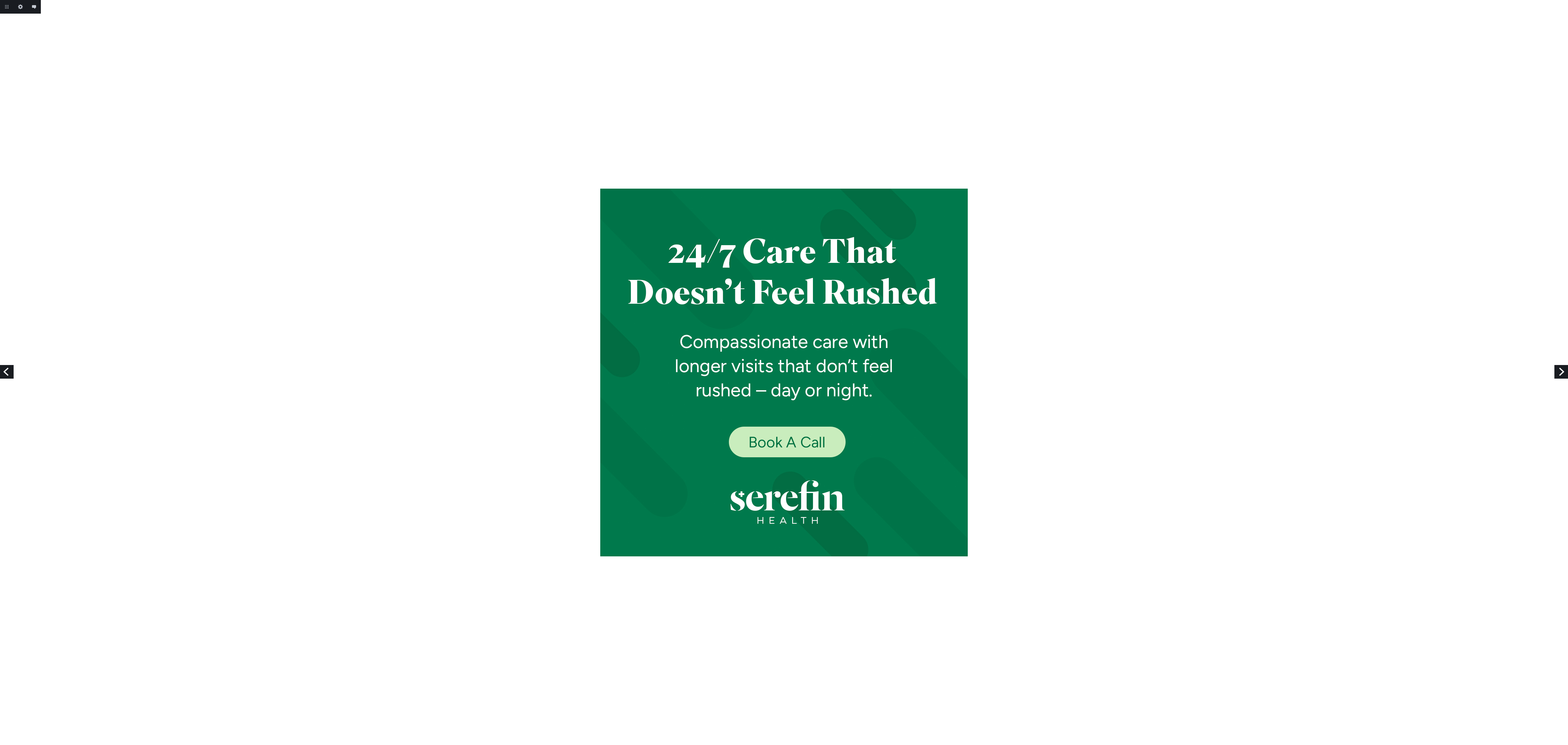
click at [1562, 369] on link "Next" at bounding box center [1561, 372] width 14 height 14
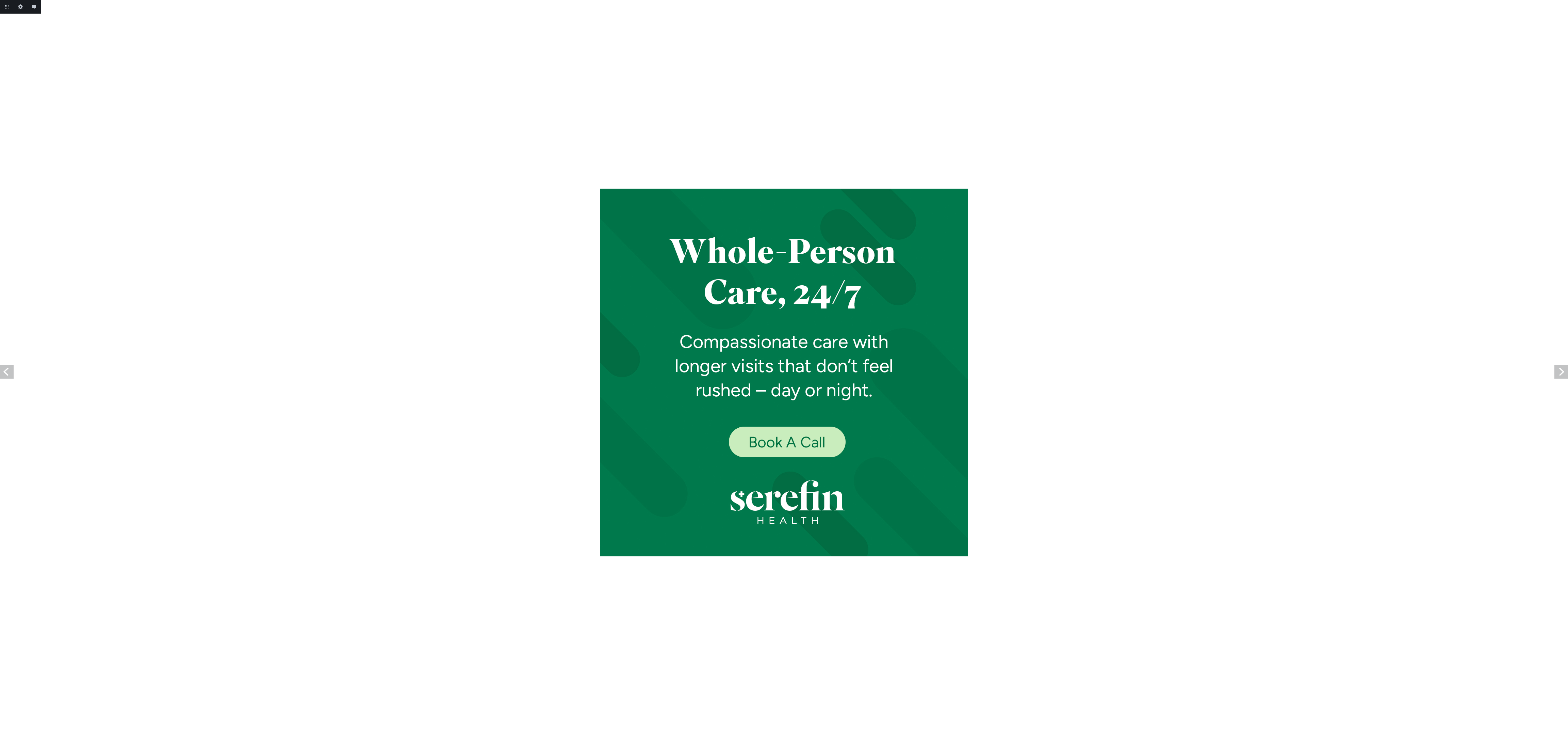
click at [1562, 369] on link "Next" at bounding box center [1561, 372] width 14 height 14
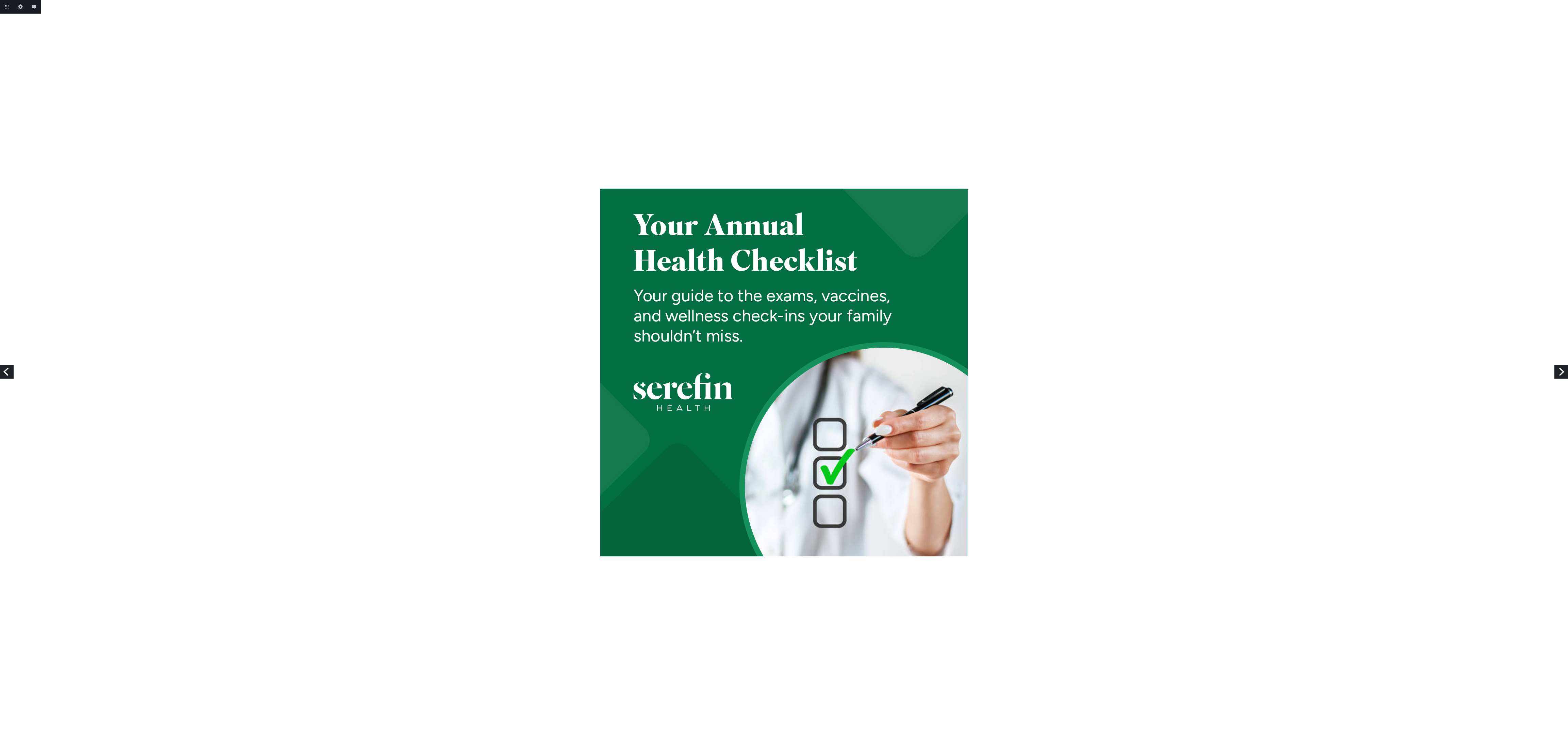
click at [1562, 369] on link "Next" at bounding box center [1561, 372] width 14 height 14
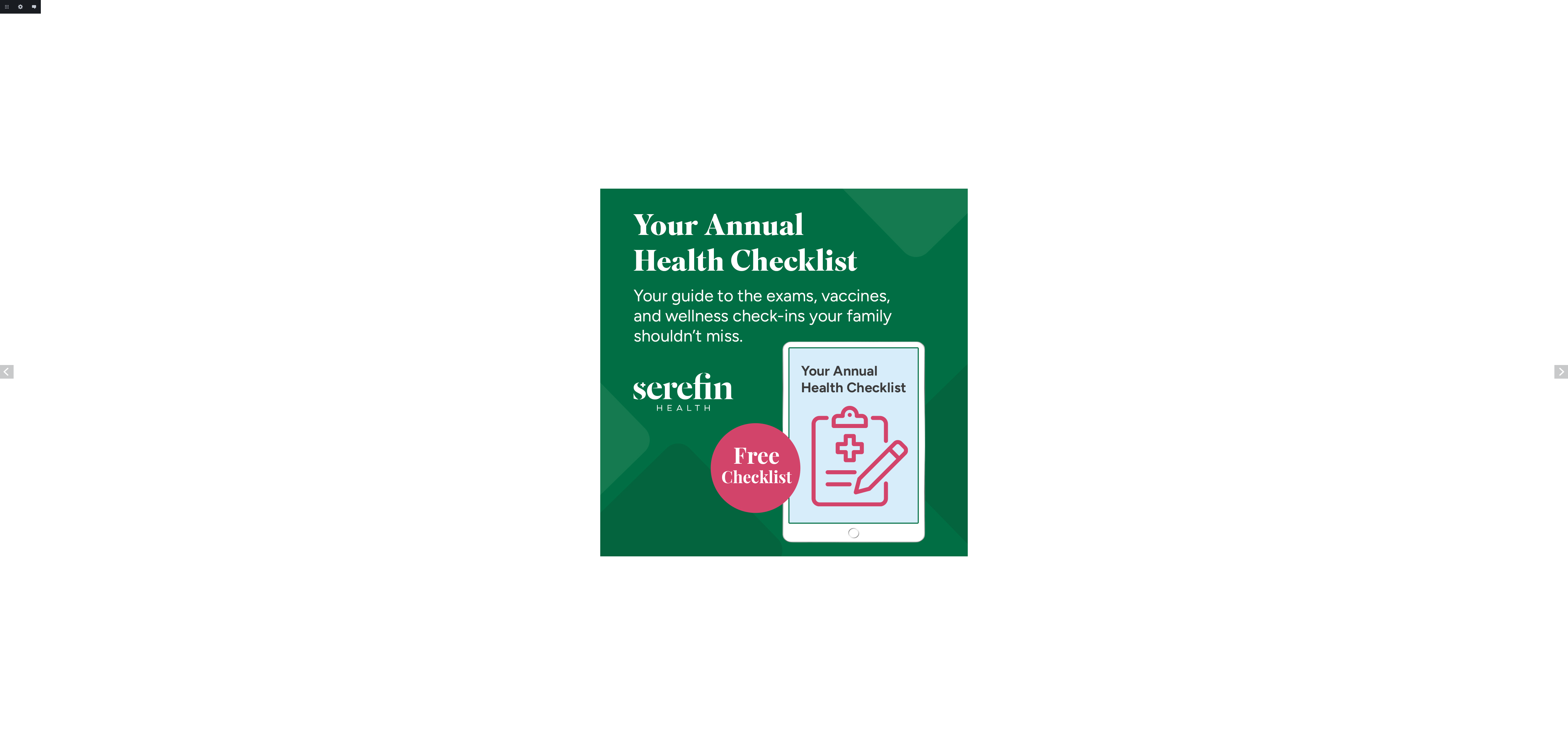
click at [1562, 369] on link "Next" at bounding box center [1561, 372] width 14 height 14
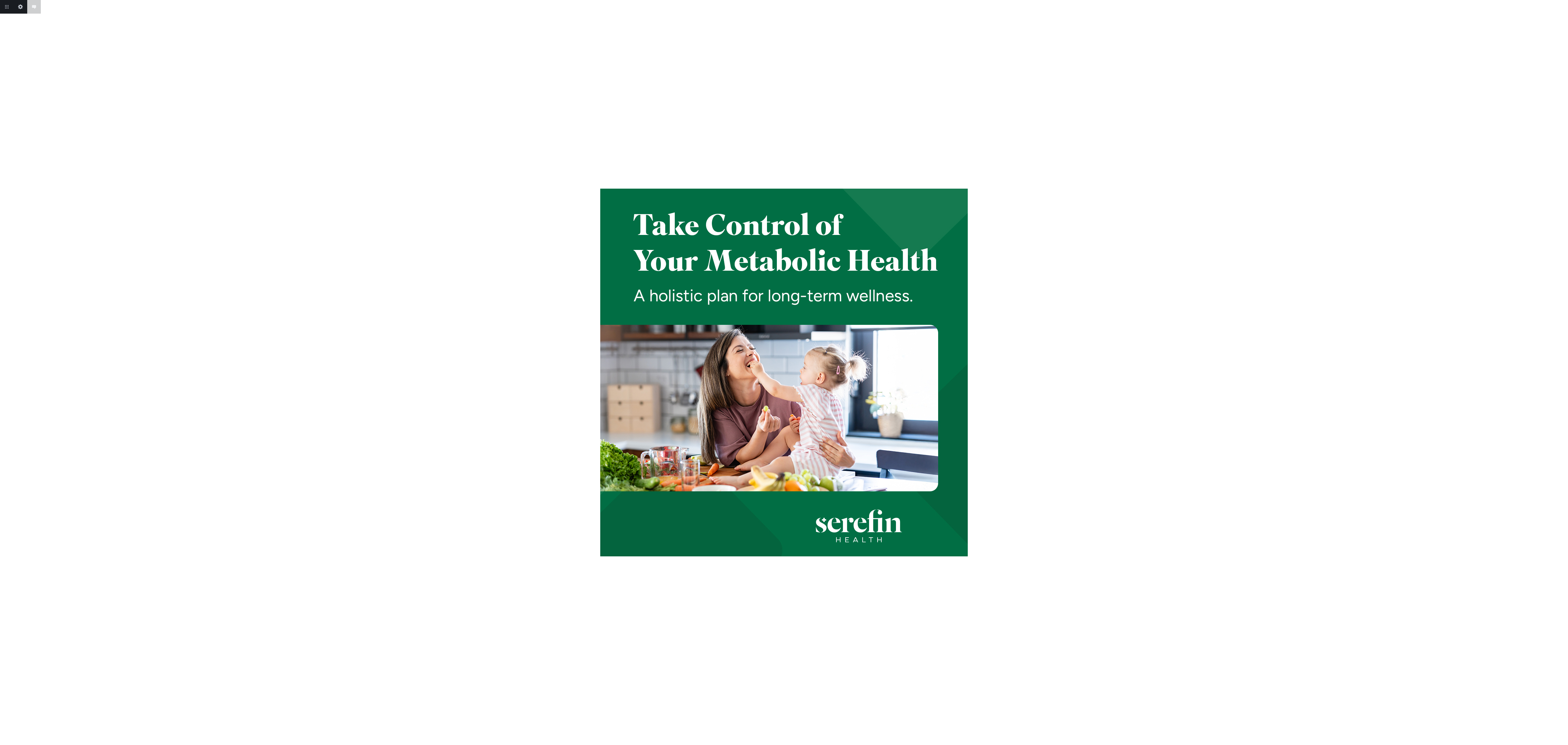
click at [1562, 369] on body "Add annotation Cancel Return to project Edit this image Add annotation" at bounding box center [784, 372] width 1568 height 745
click at [1562, 369] on link "Next" at bounding box center [1561, 372] width 14 height 14
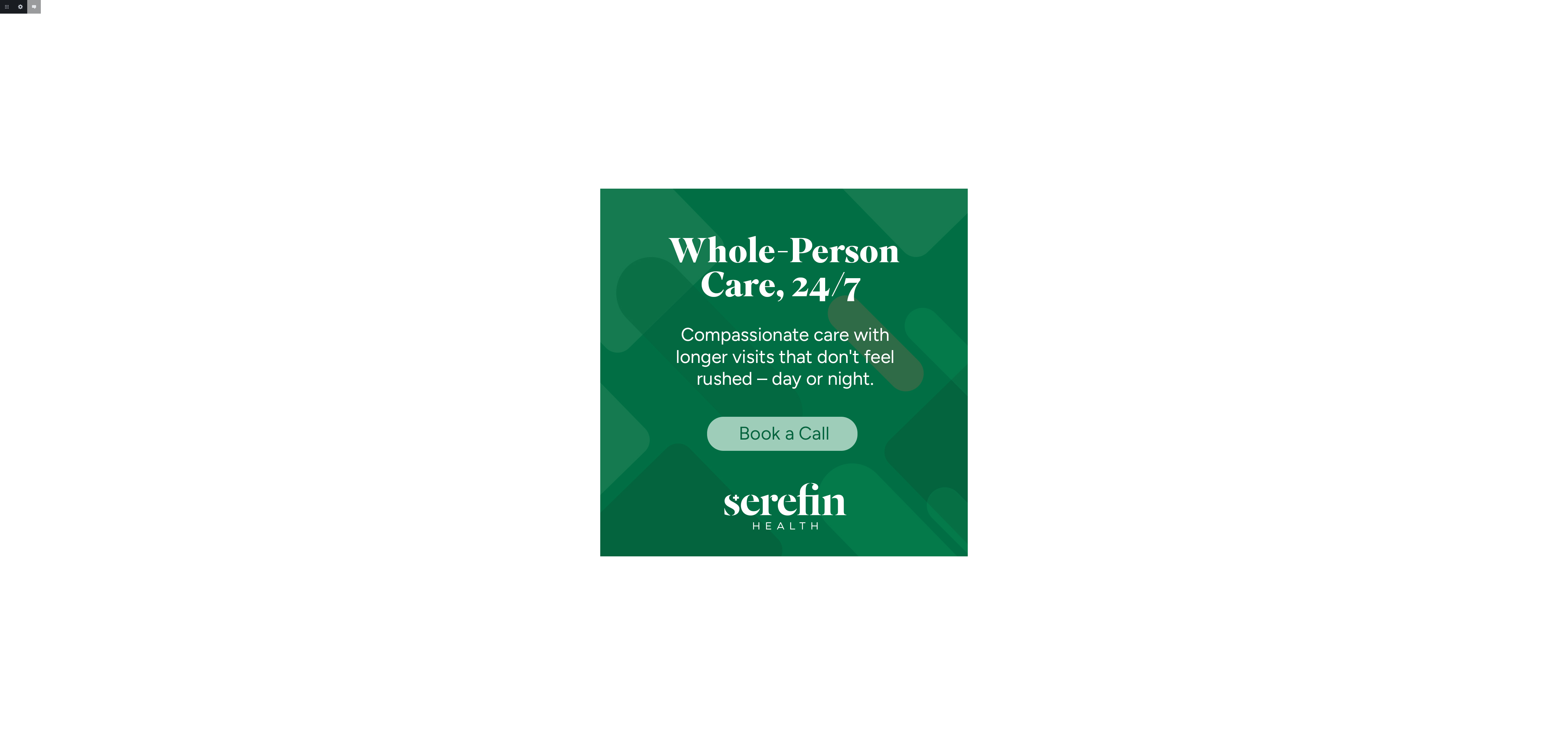
click at [1562, 369] on body "Add annotation Cancel Return to project Edit this image Add annotation" at bounding box center [784, 372] width 1568 height 745
click at [1562, 369] on link "Next" at bounding box center [1561, 372] width 14 height 14
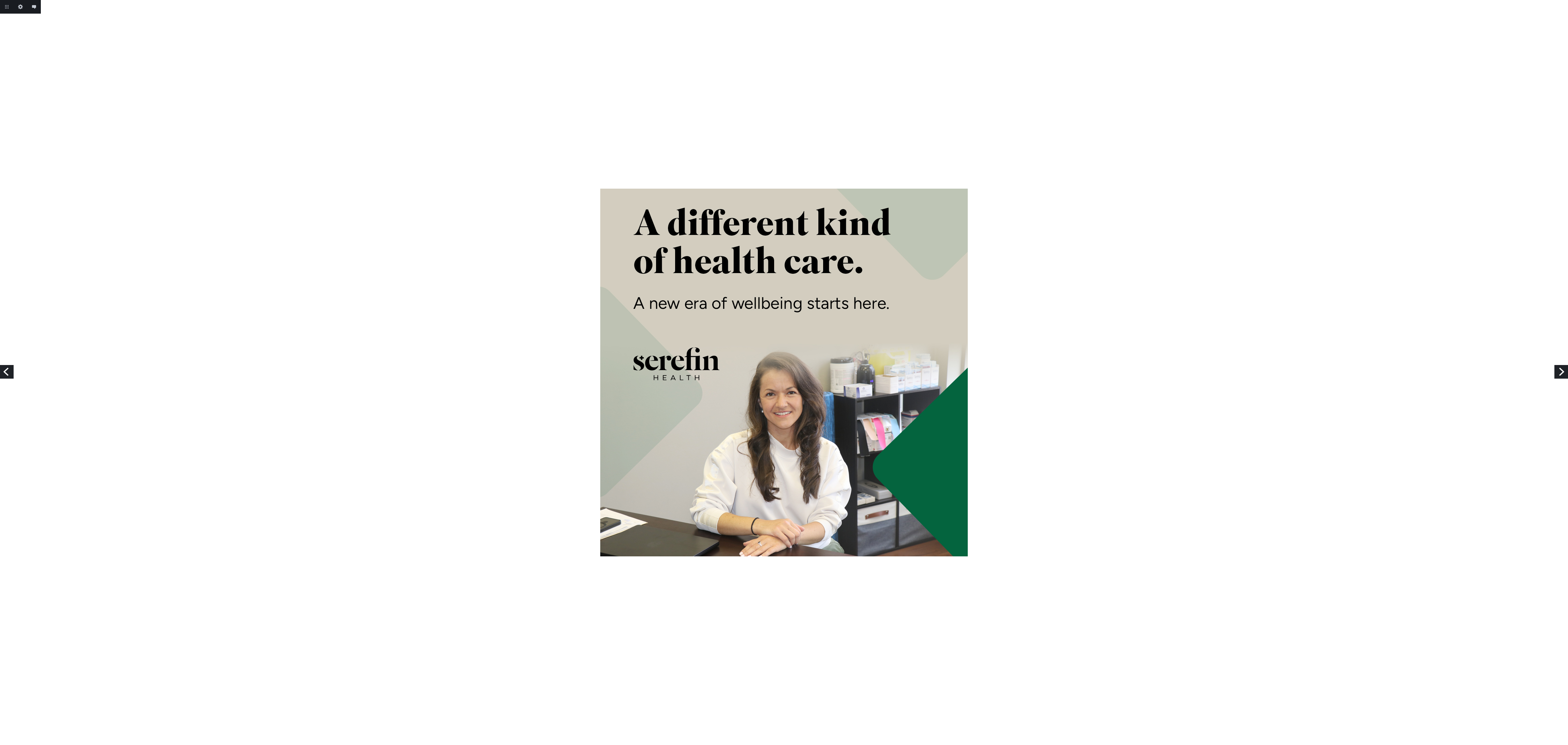
click at [1562, 369] on link "Next" at bounding box center [1561, 372] width 14 height 14
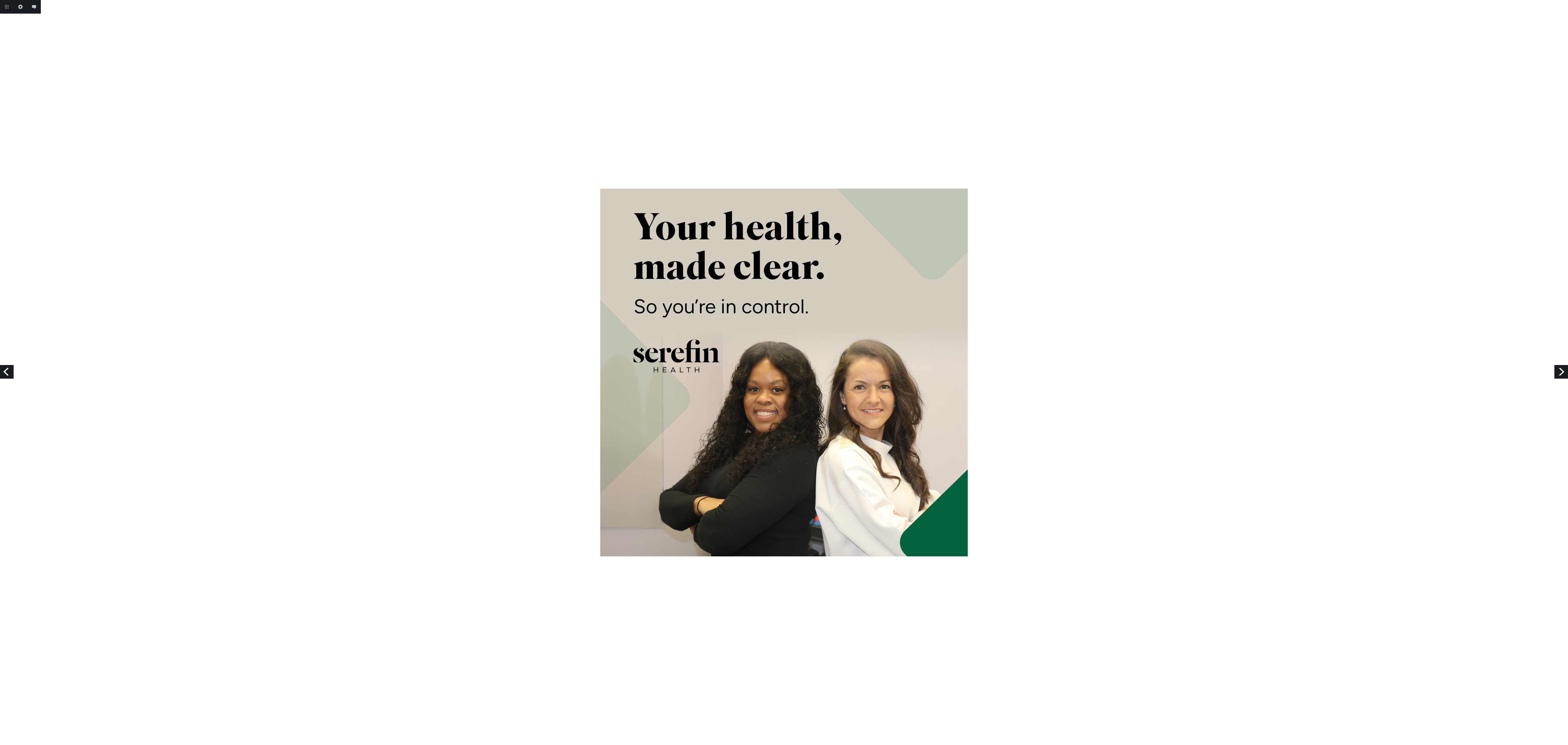
click at [3, 365] on link "Previous" at bounding box center [6, 372] width 14 height 14
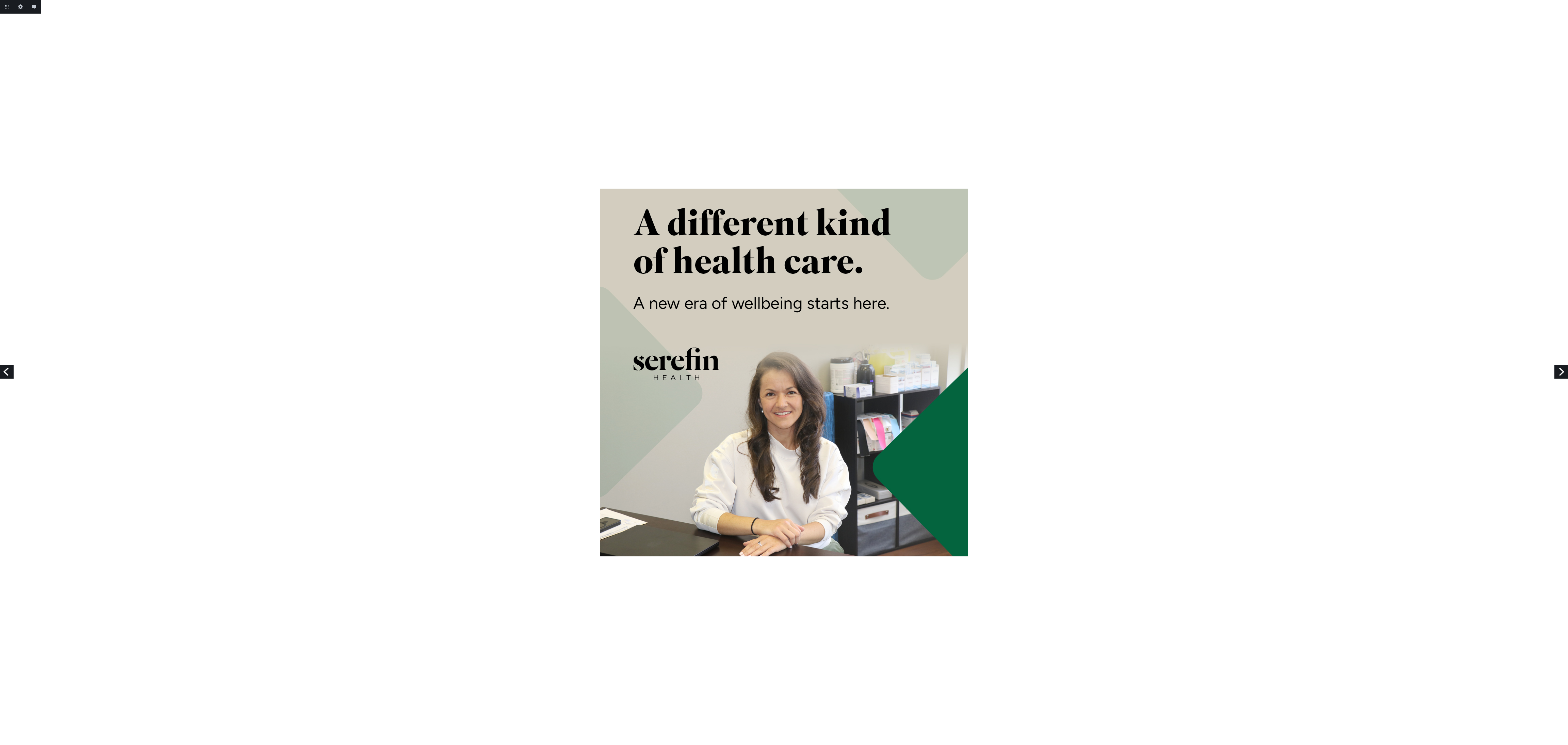
click at [1558, 370] on link "Next" at bounding box center [1561, 372] width 14 height 14
